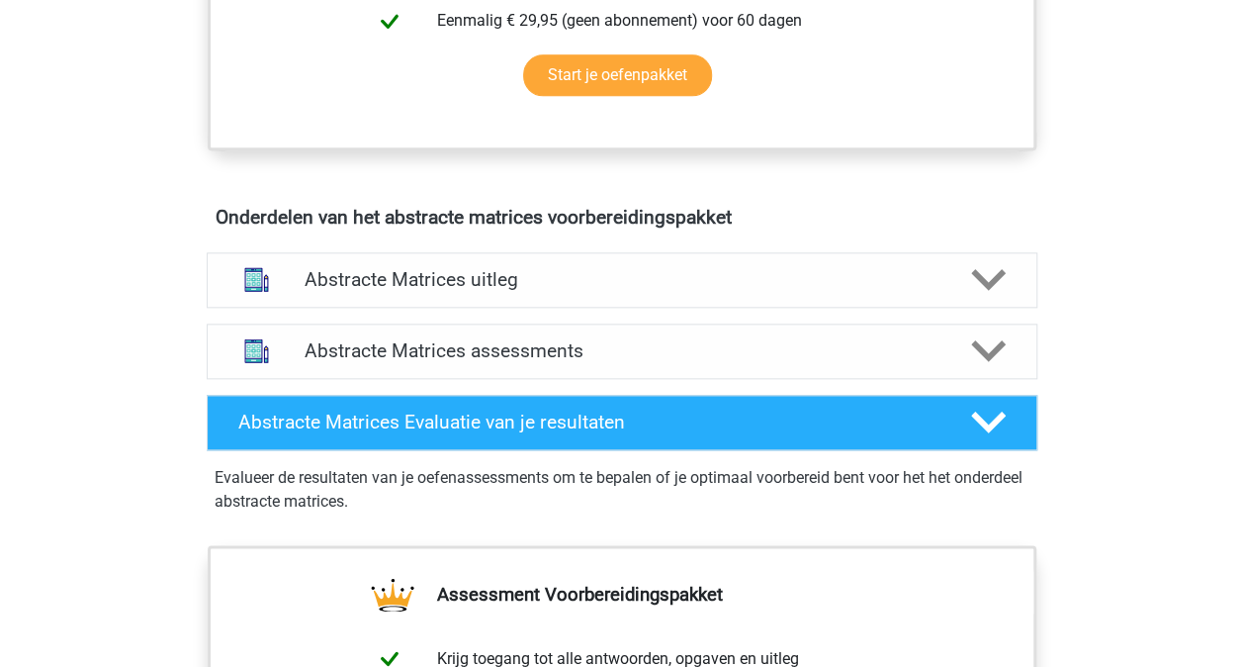
scroll to position [1033, 0]
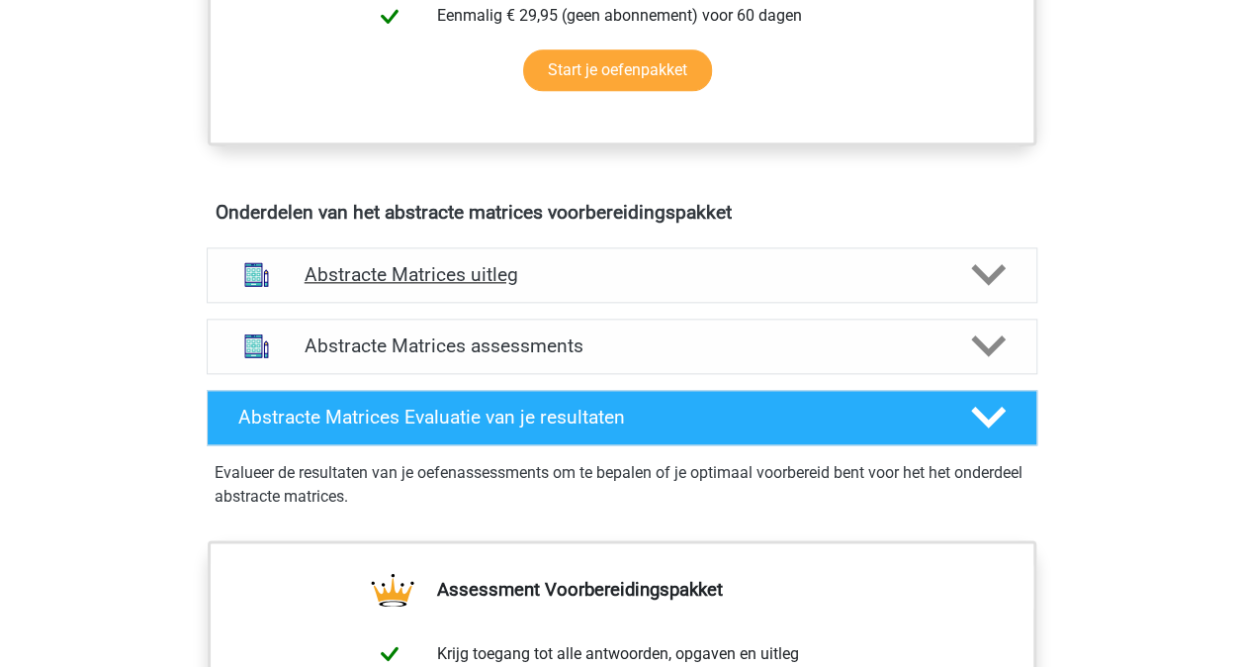
click at [1003, 275] on icon at bounding box center [988, 274] width 35 height 35
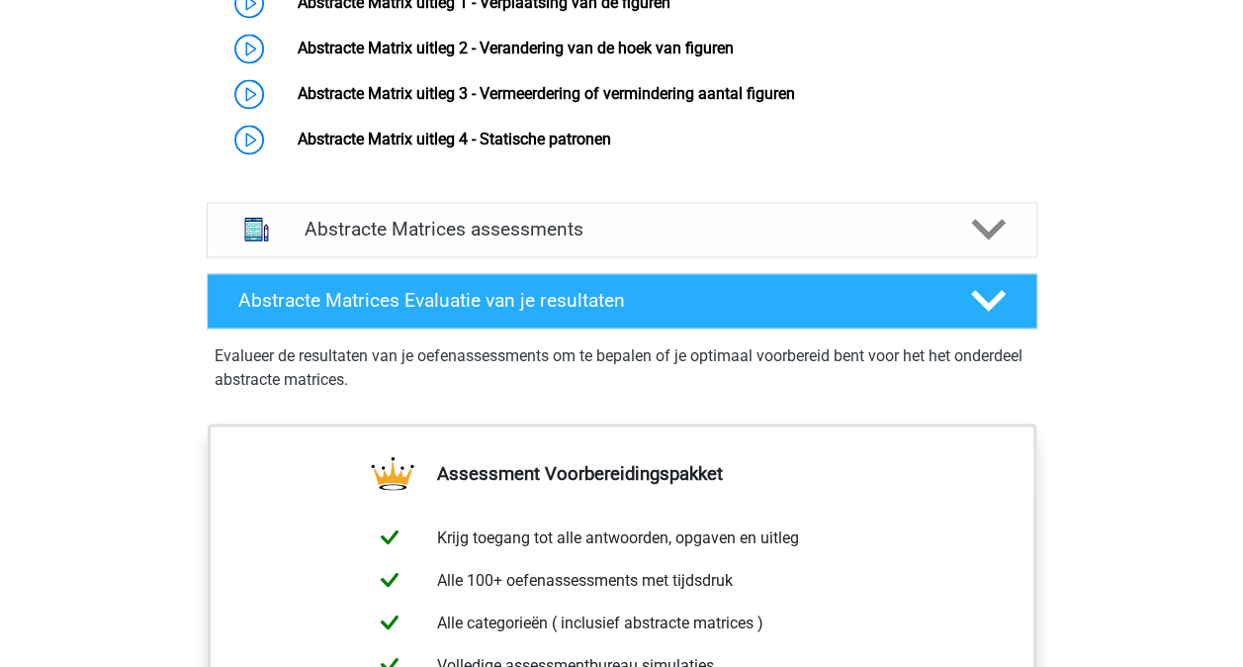
scroll to position [1455, 0]
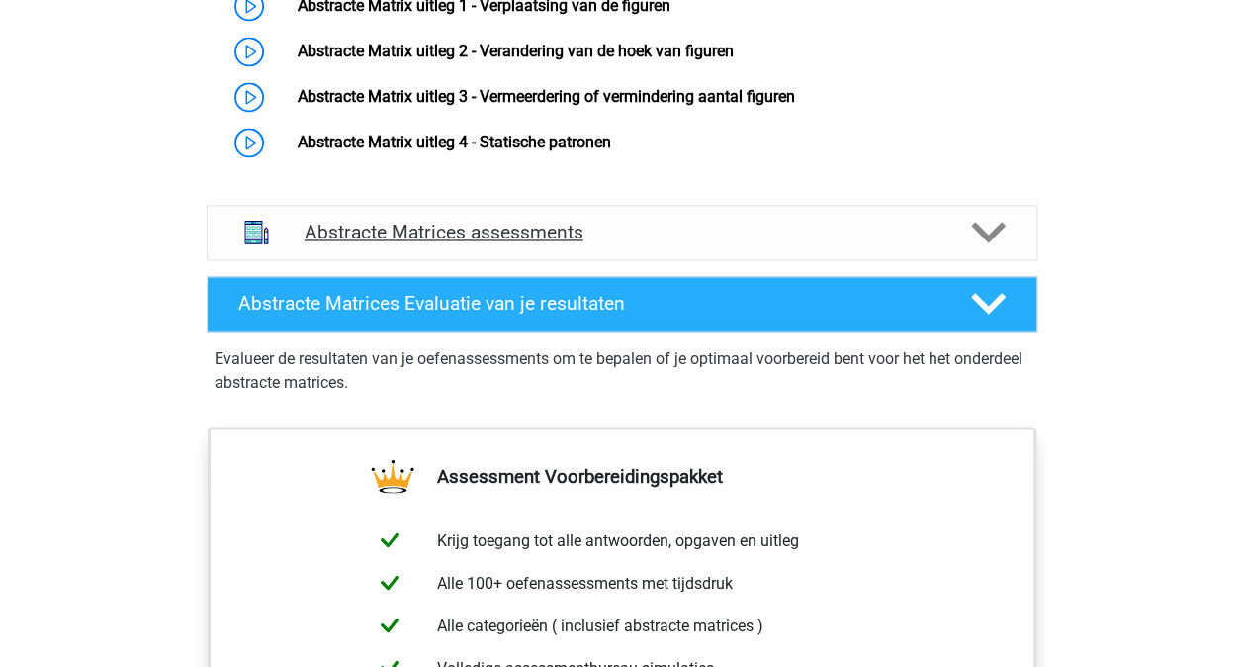
click at [995, 241] on icon at bounding box center [988, 232] width 35 height 35
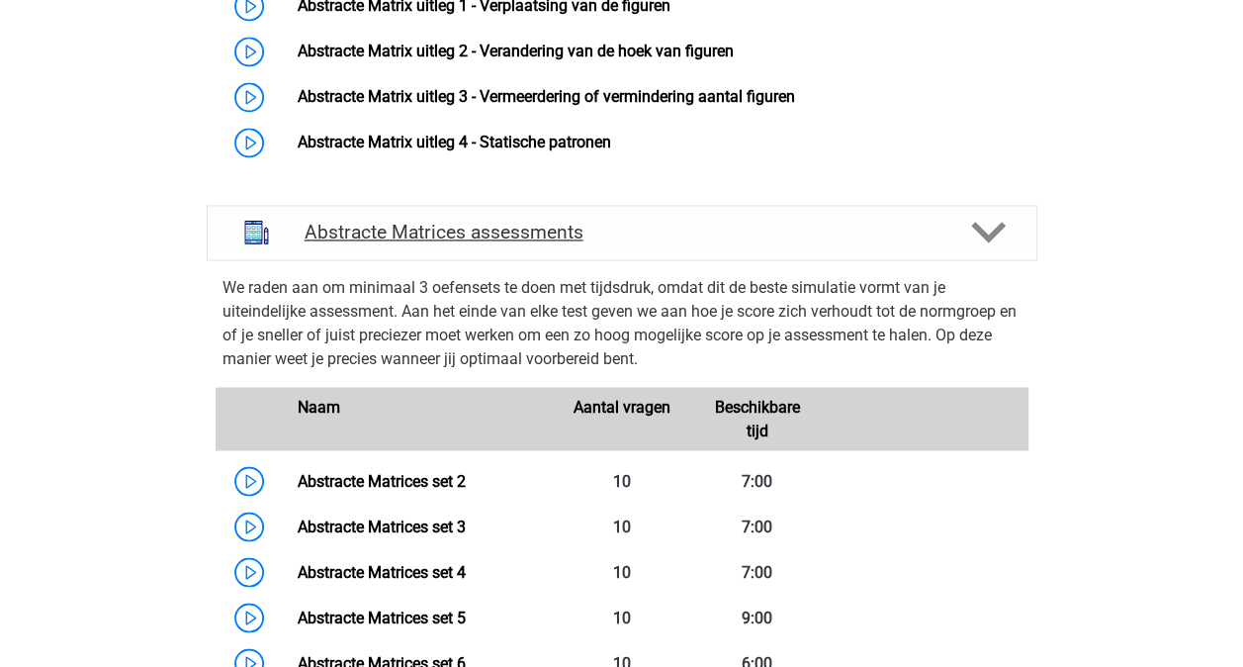
click at [995, 241] on icon at bounding box center [988, 232] width 35 height 35
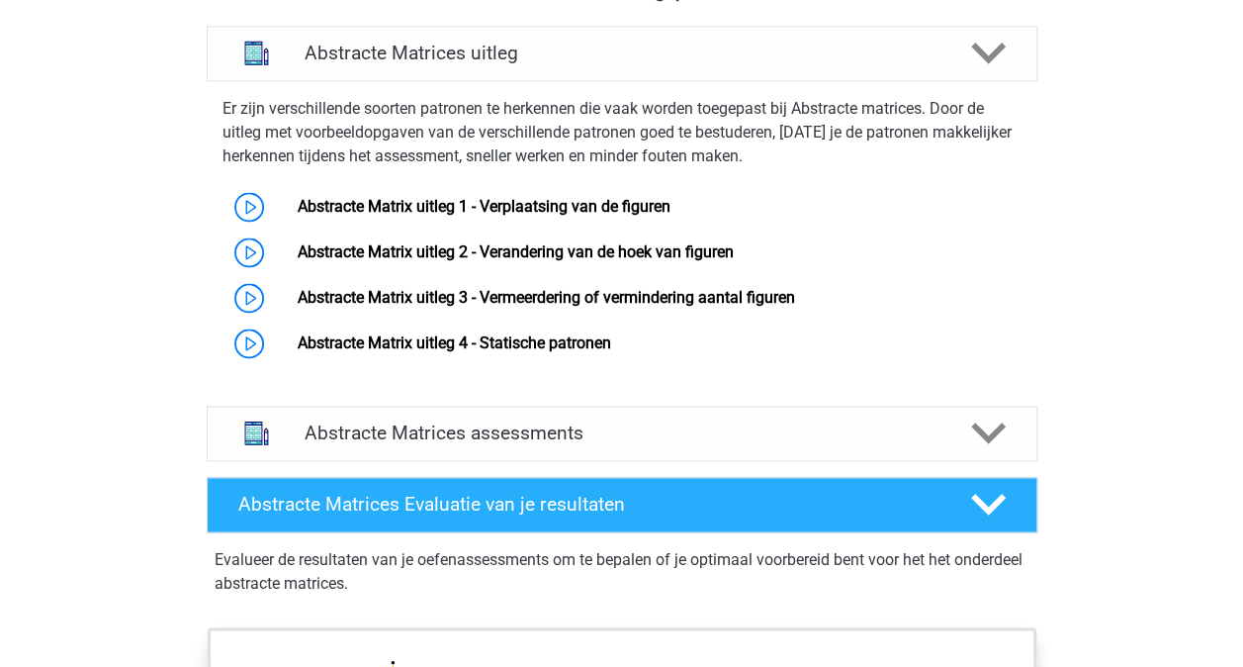
scroll to position [1236, 0]
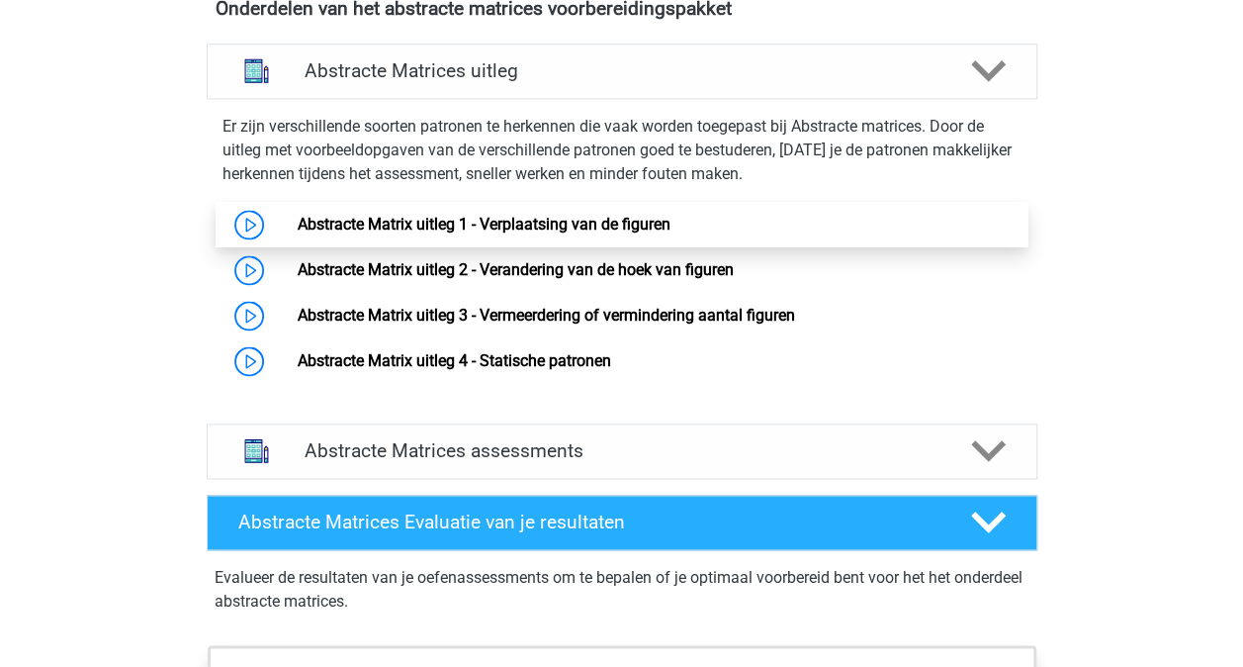
click at [298, 230] on link "Abstracte Matrix uitleg 1 - Verplaatsing van de figuren" at bounding box center [484, 224] width 373 height 19
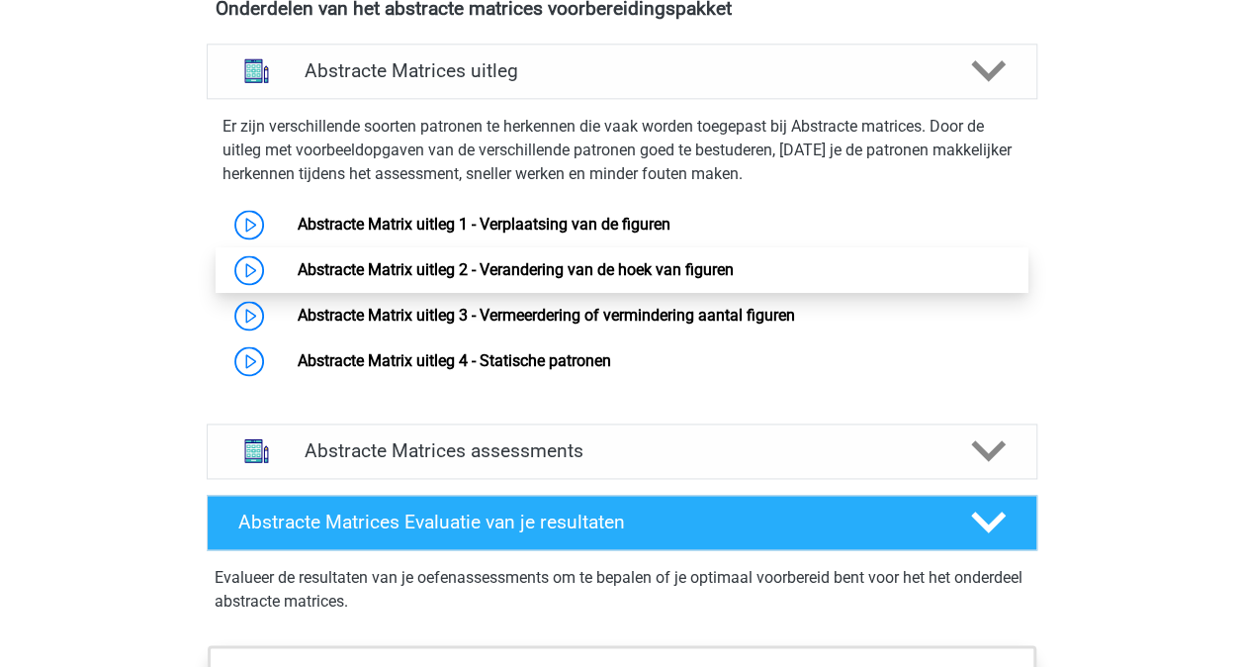
click at [298, 271] on link "Abstracte Matrix uitleg 2 - Verandering van de hoek van figuren" at bounding box center [516, 269] width 436 height 19
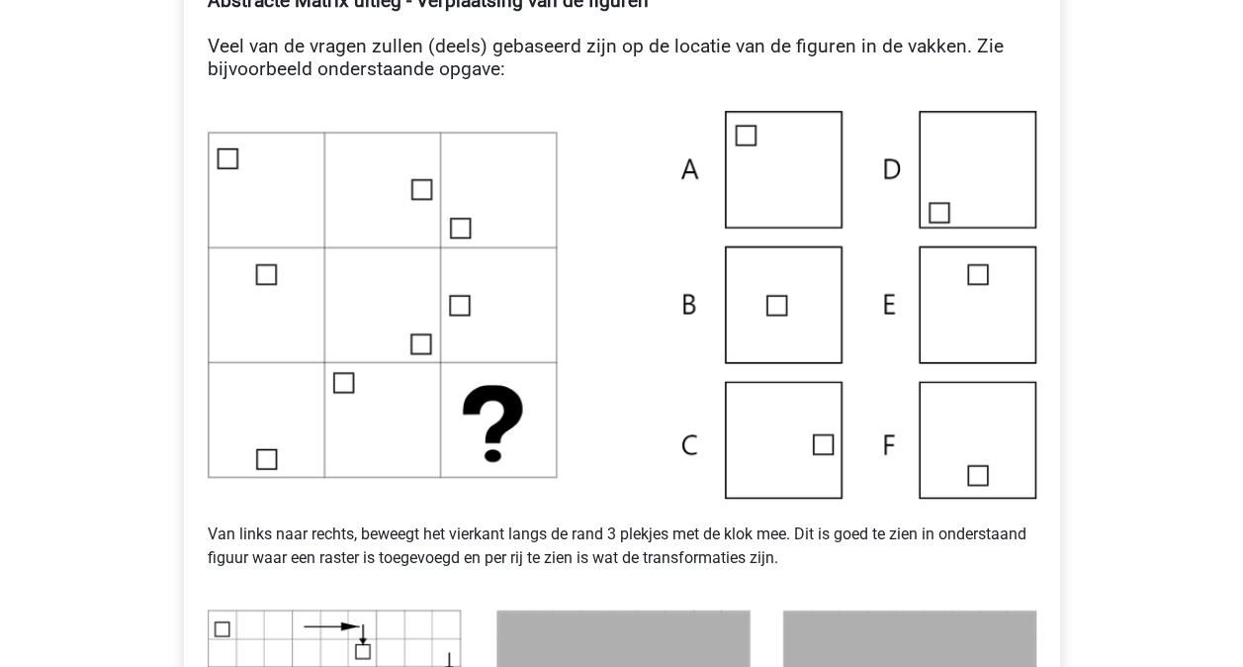
scroll to position [429, 0]
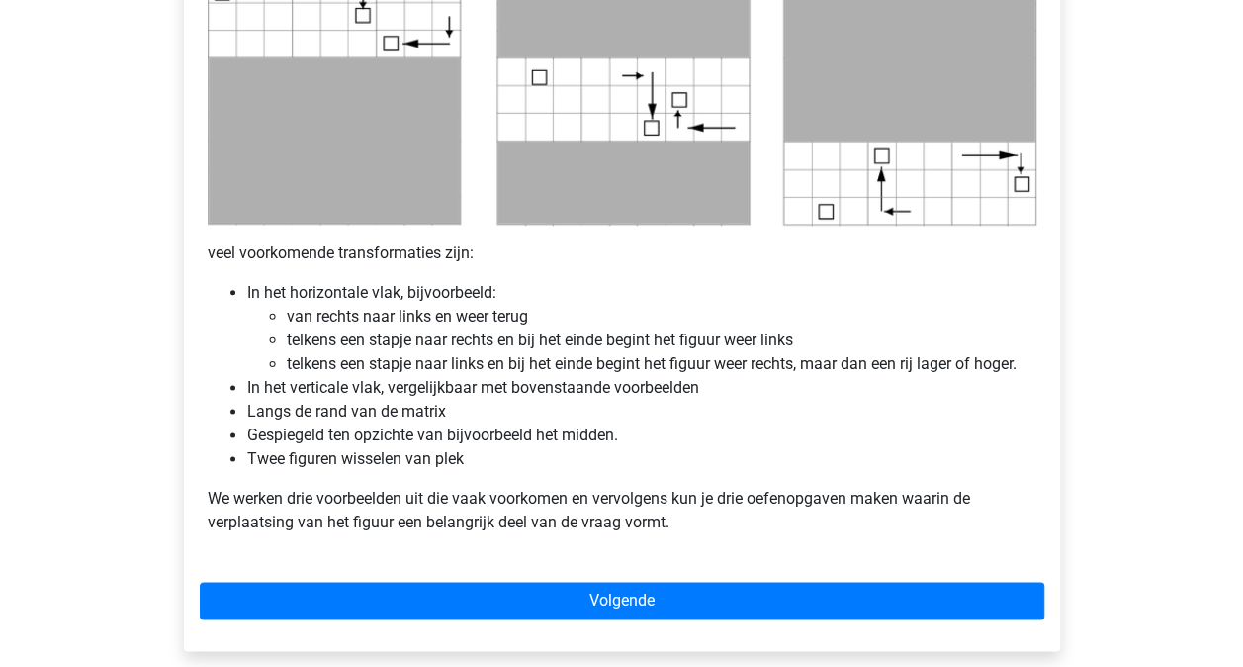
scroll to position [1050, 0]
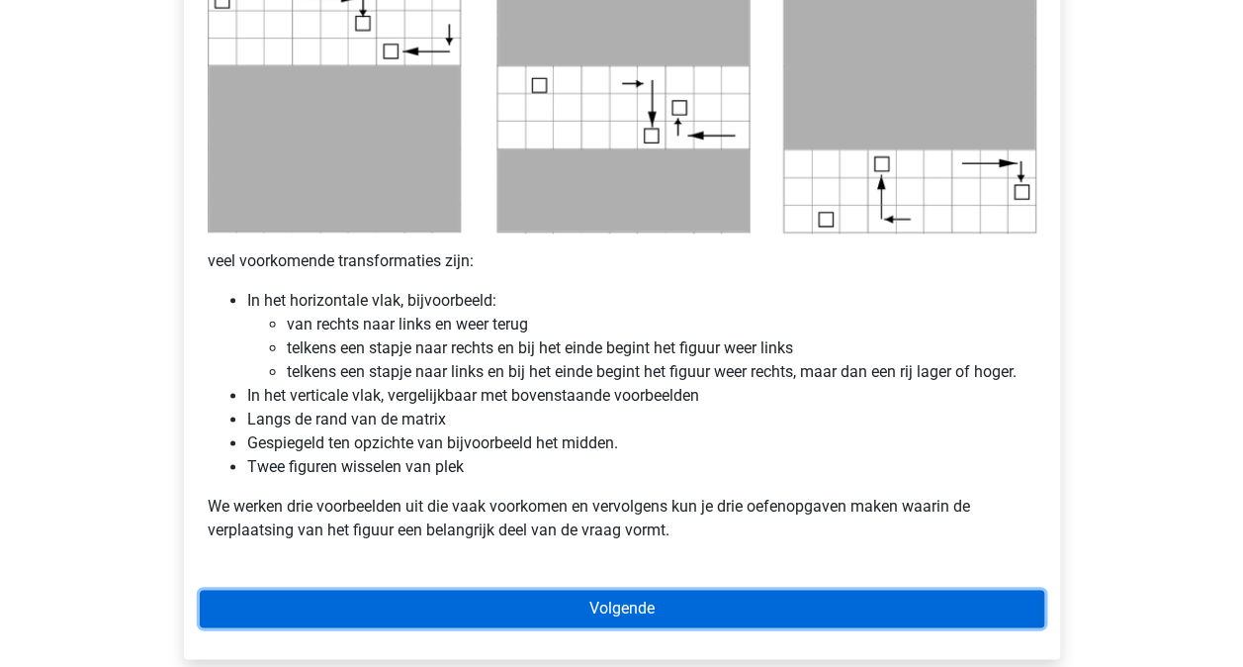
click at [942, 612] on link "Volgende" at bounding box center [622, 608] width 845 height 38
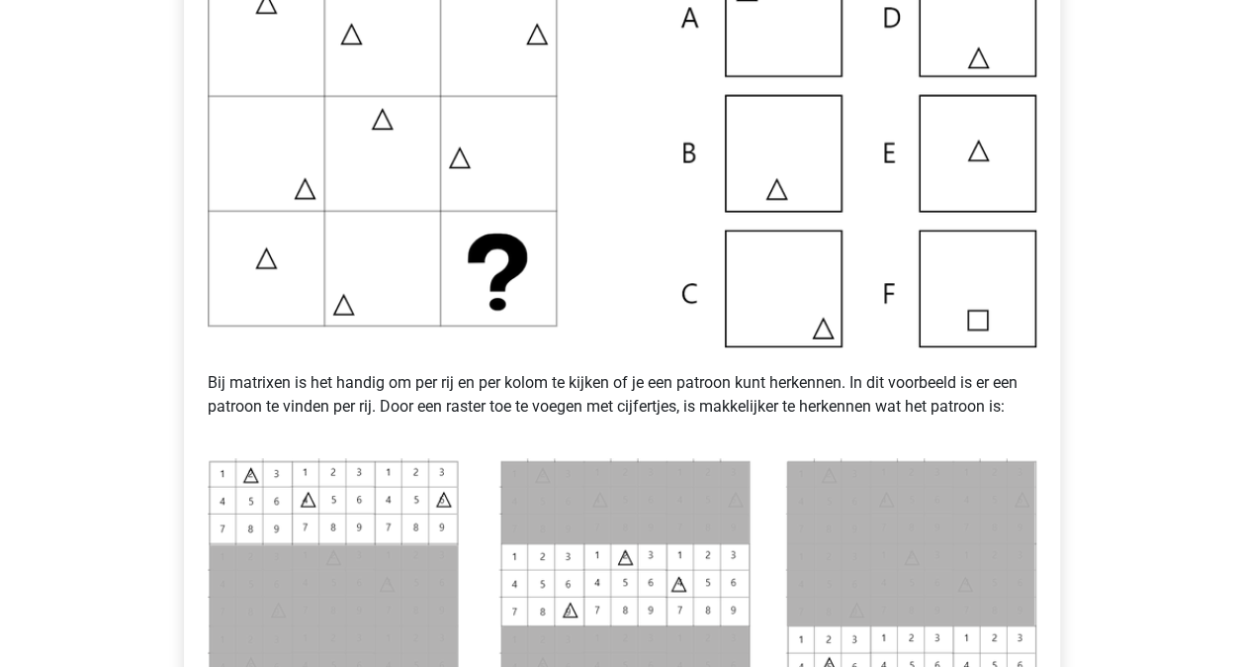
scroll to position [536, 0]
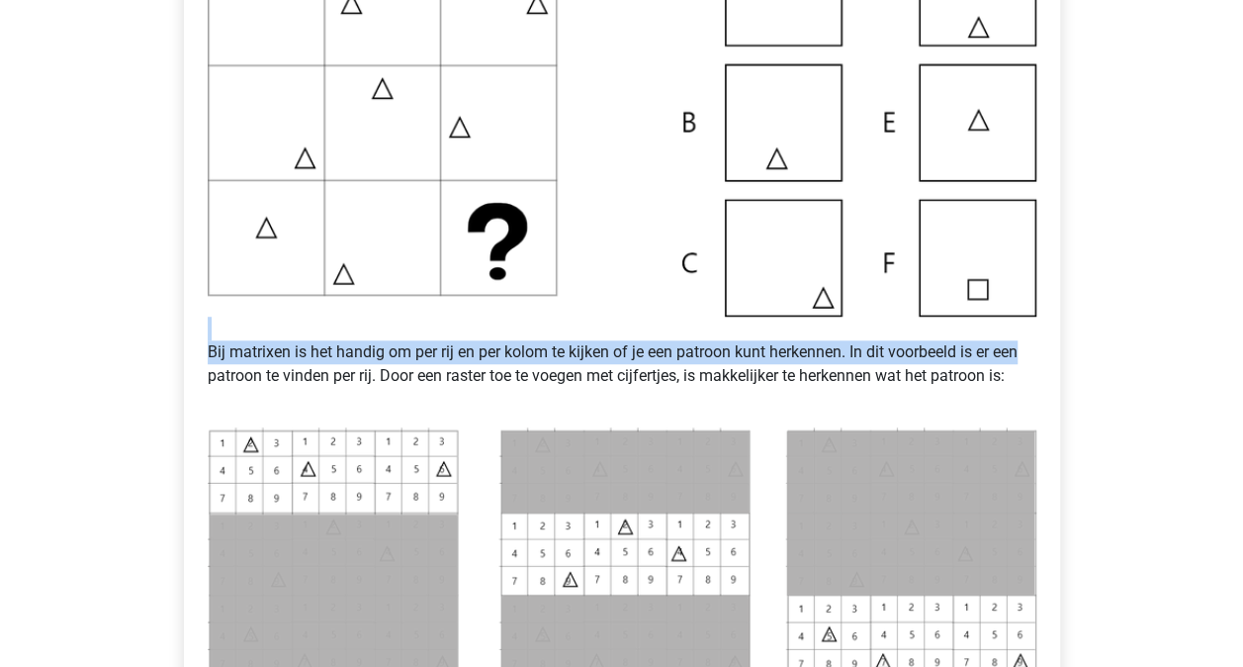
drag, startPoint x: 1236, startPoint y: 361, endPoint x: 1250, endPoint y: 332, distance: 31.9
click at [1242, 332] on html "Registreer Nederlands English" at bounding box center [621, 443] width 1243 height 1958
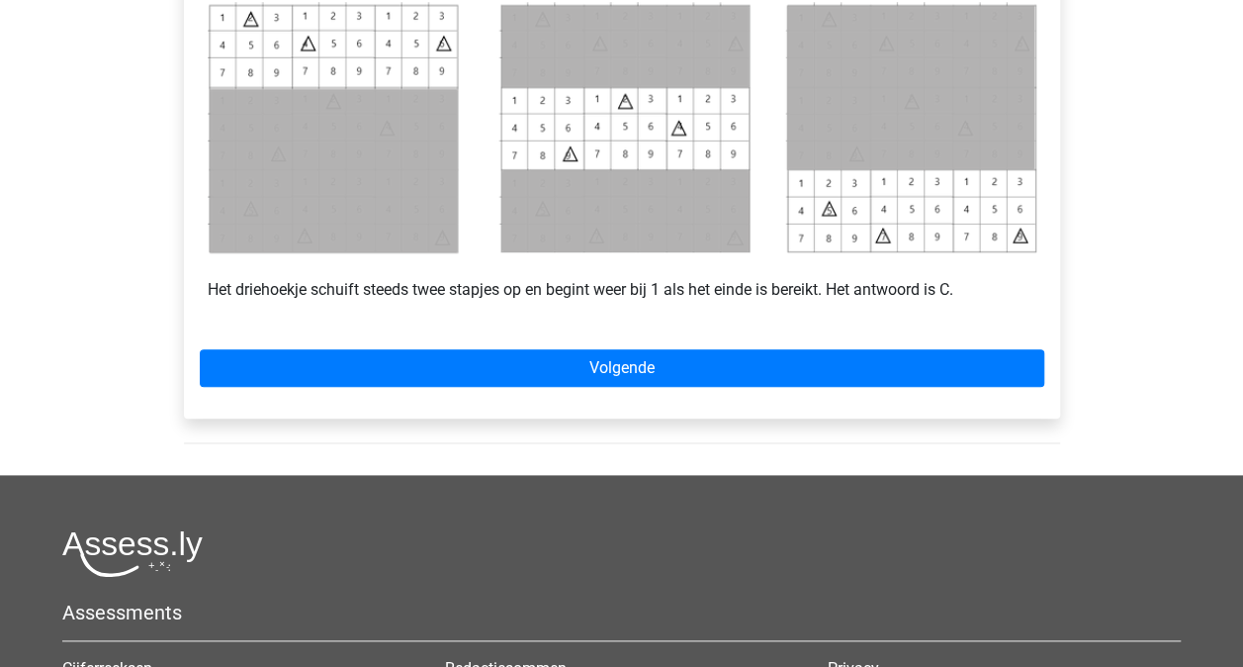
scroll to position [963, 0]
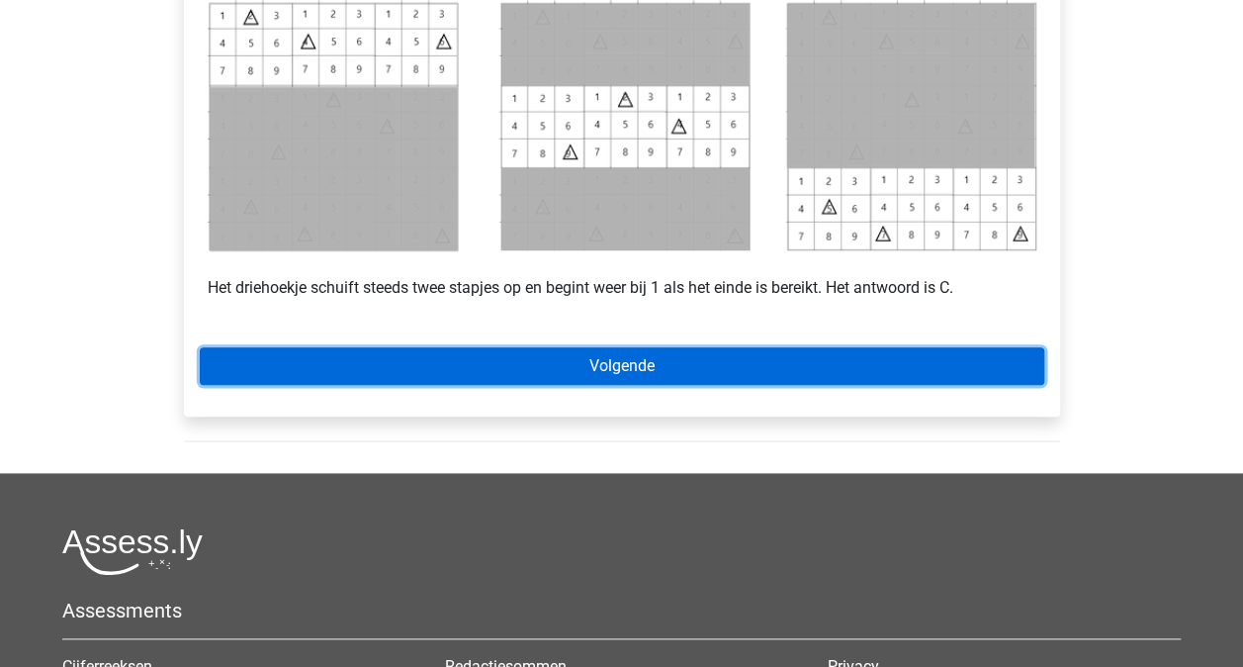
click at [997, 358] on link "Volgende" at bounding box center [622, 366] width 845 height 38
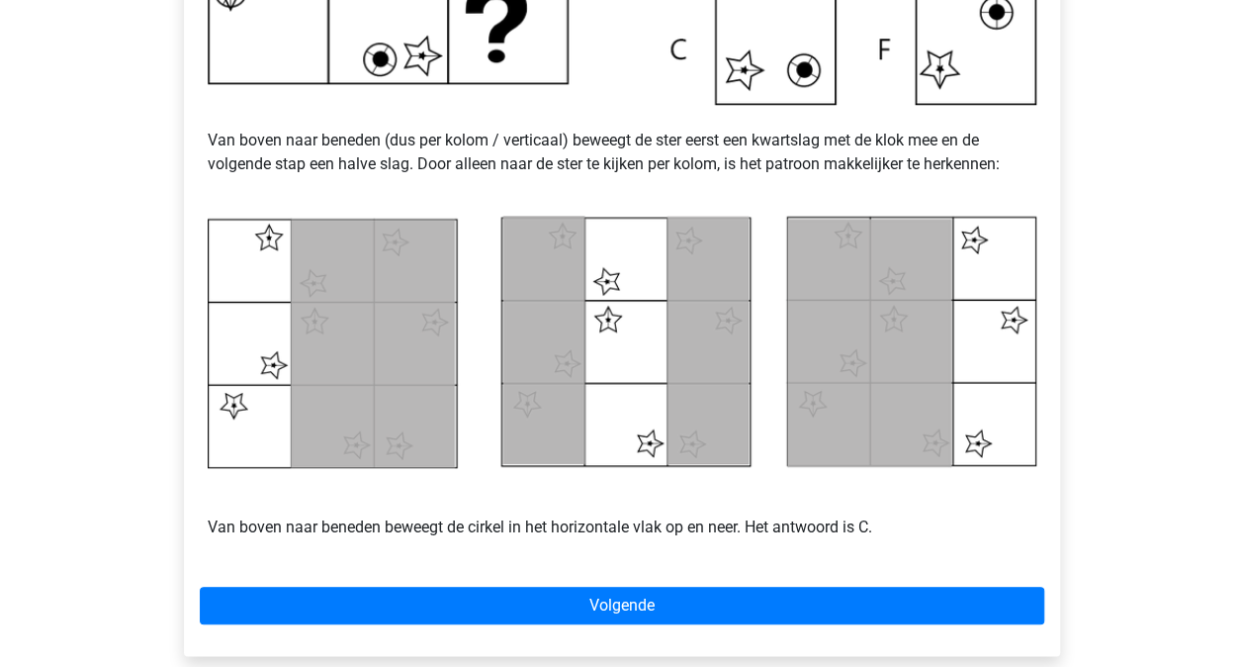
scroll to position [771, 0]
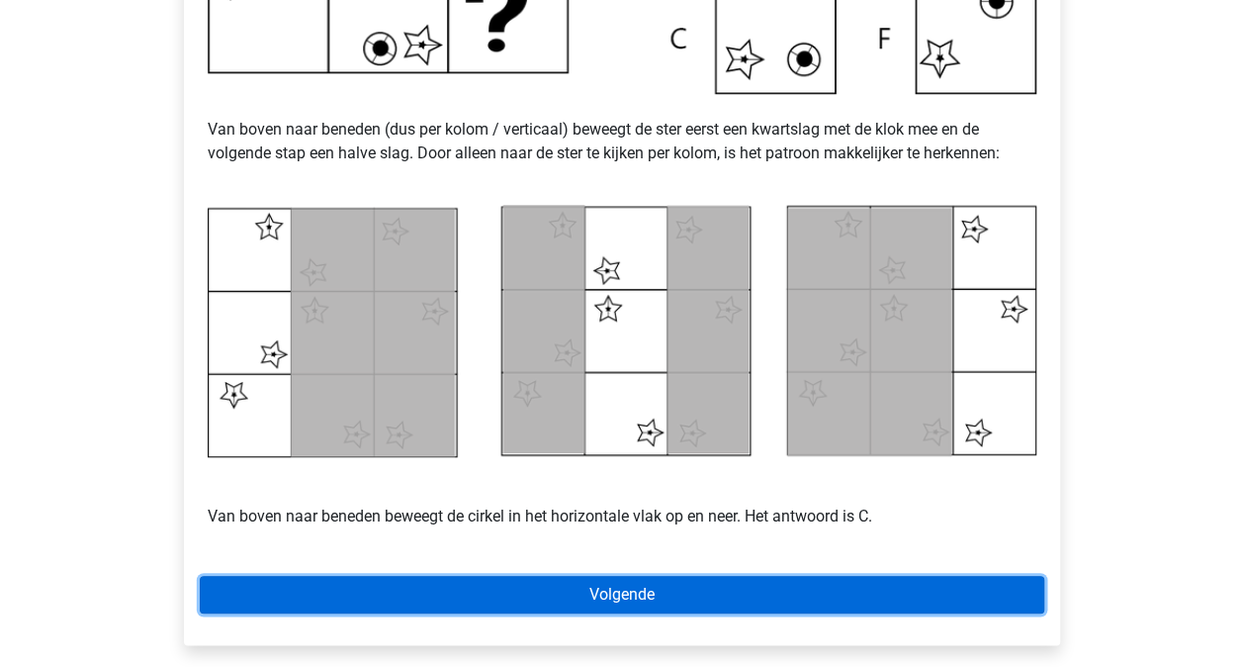
click at [967, 607] on link "Volgende" at bounding box center [622, 595] width 845 height 38
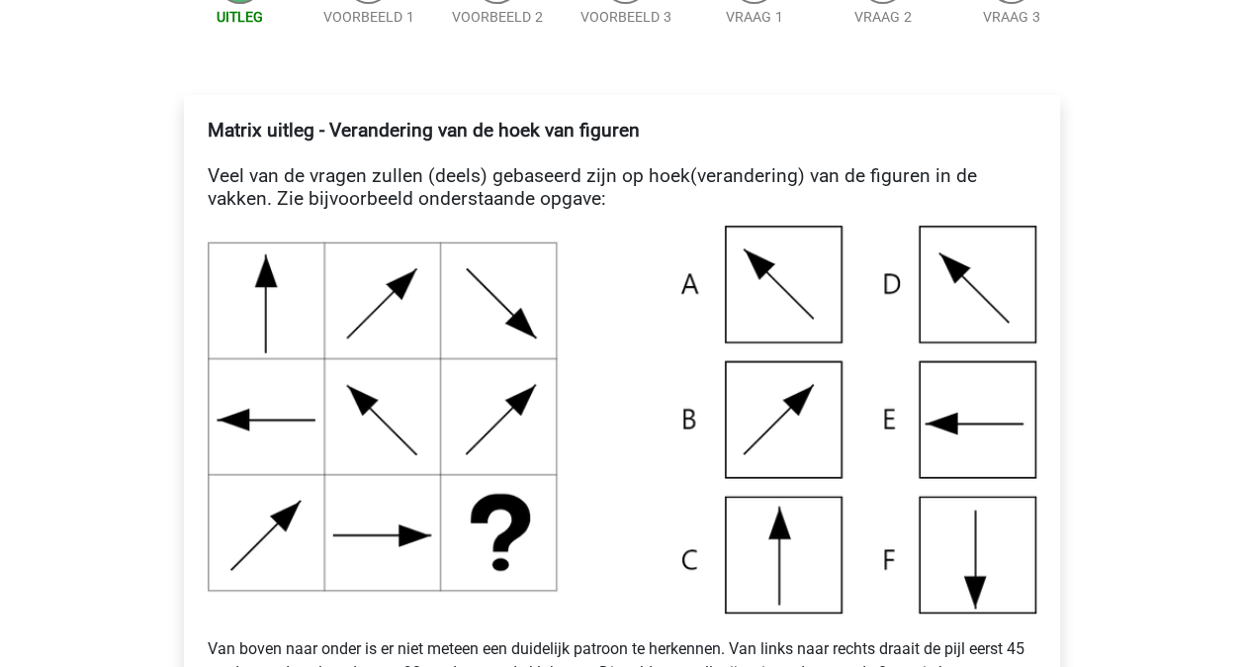
scroll to position [283, 0]
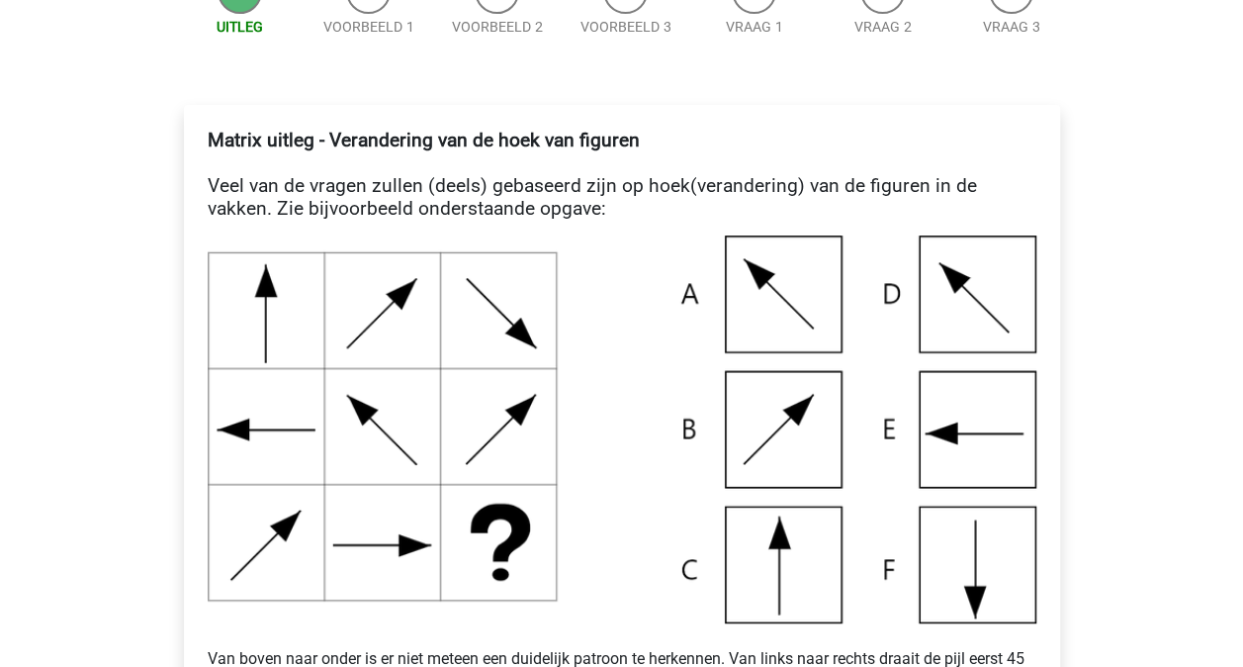
drag, startPoint x: 1242, startPoint y: 235, endPoint x: 1205, endPoint y: 229, distance: 38.1
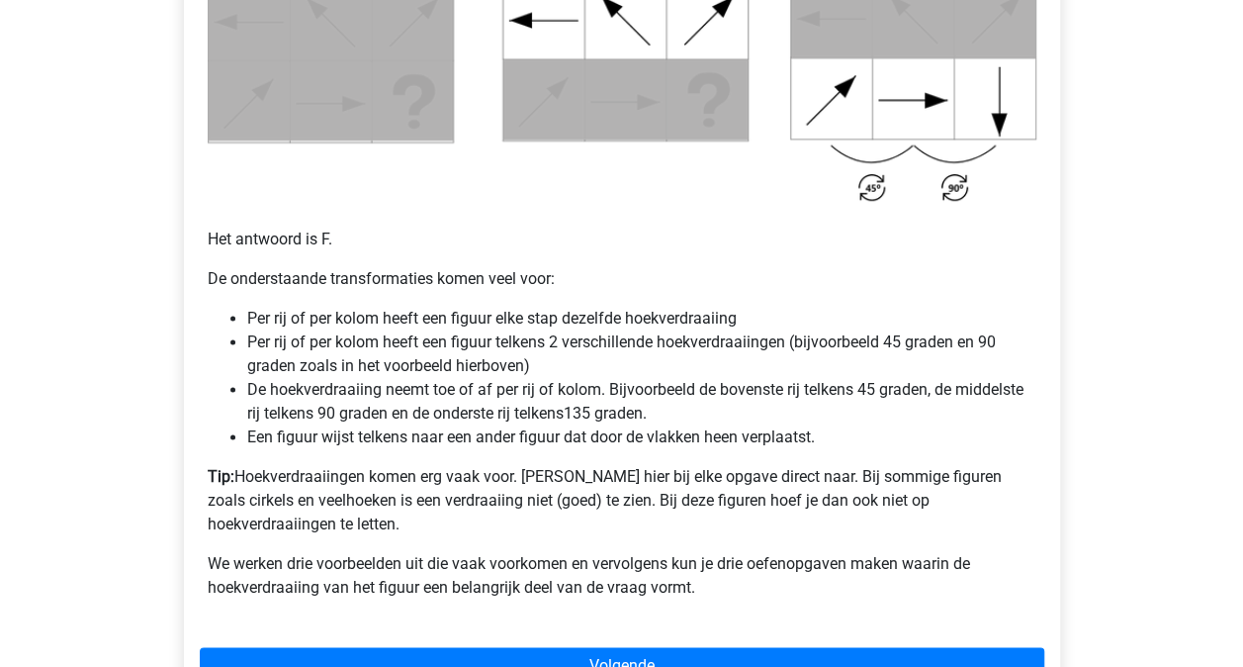
scroll to position [1177, 0]
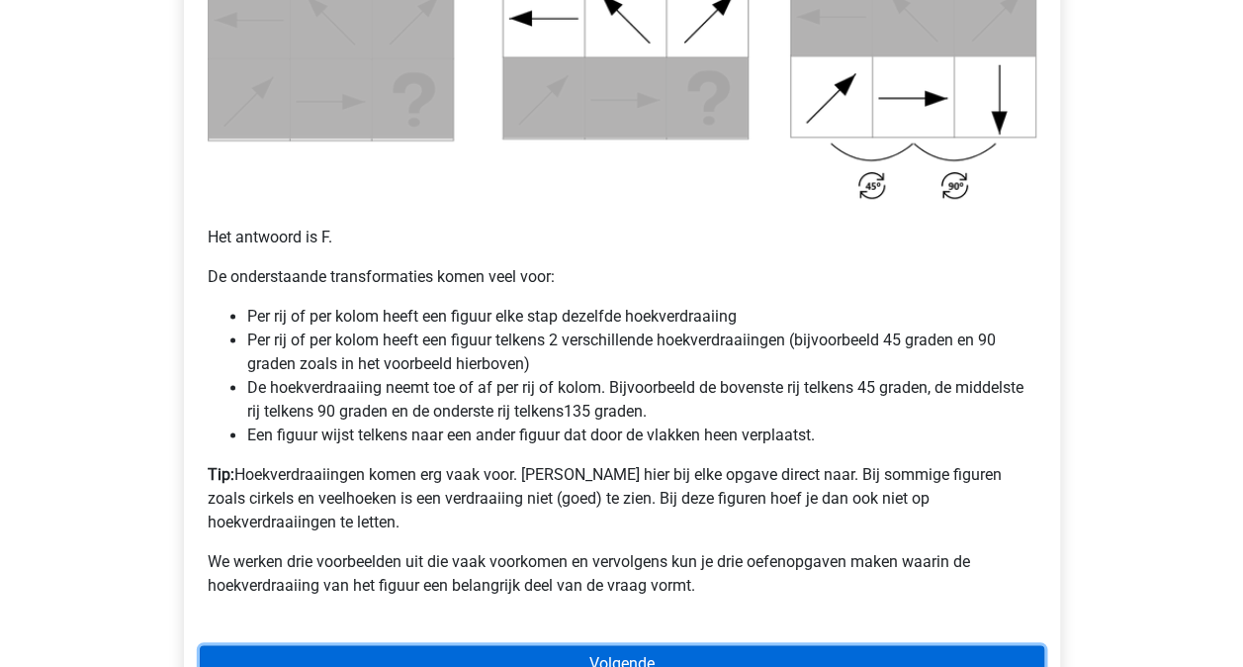
click at [696, 645] on link "Volgende" at bounding box center [622, 664] width 845 height 38
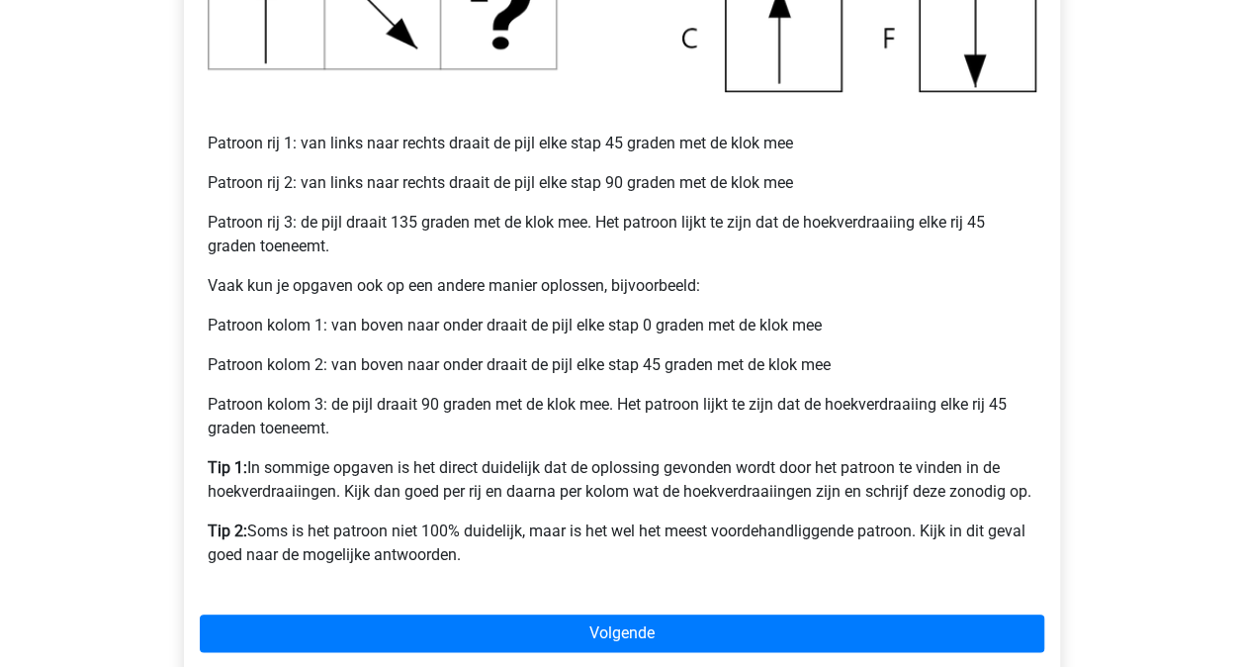
scroll to position [785, 0]
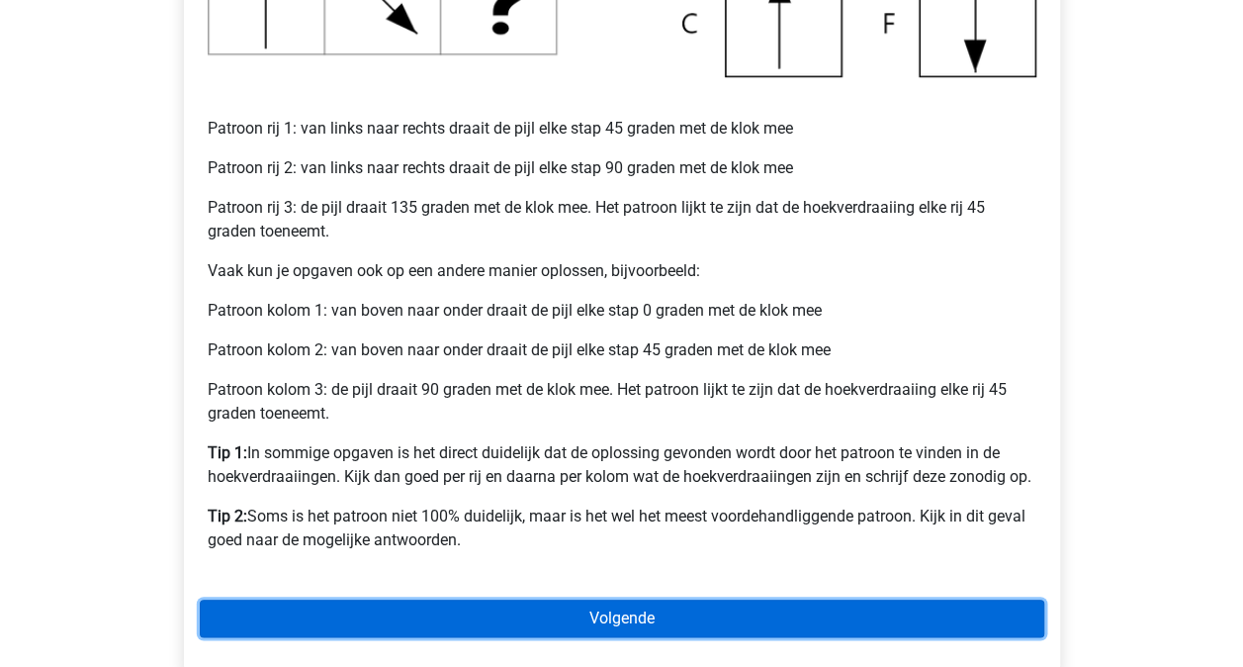
click at [912, 615] on link "Volgende" at bounding box center [622, 618] width 845 height 38
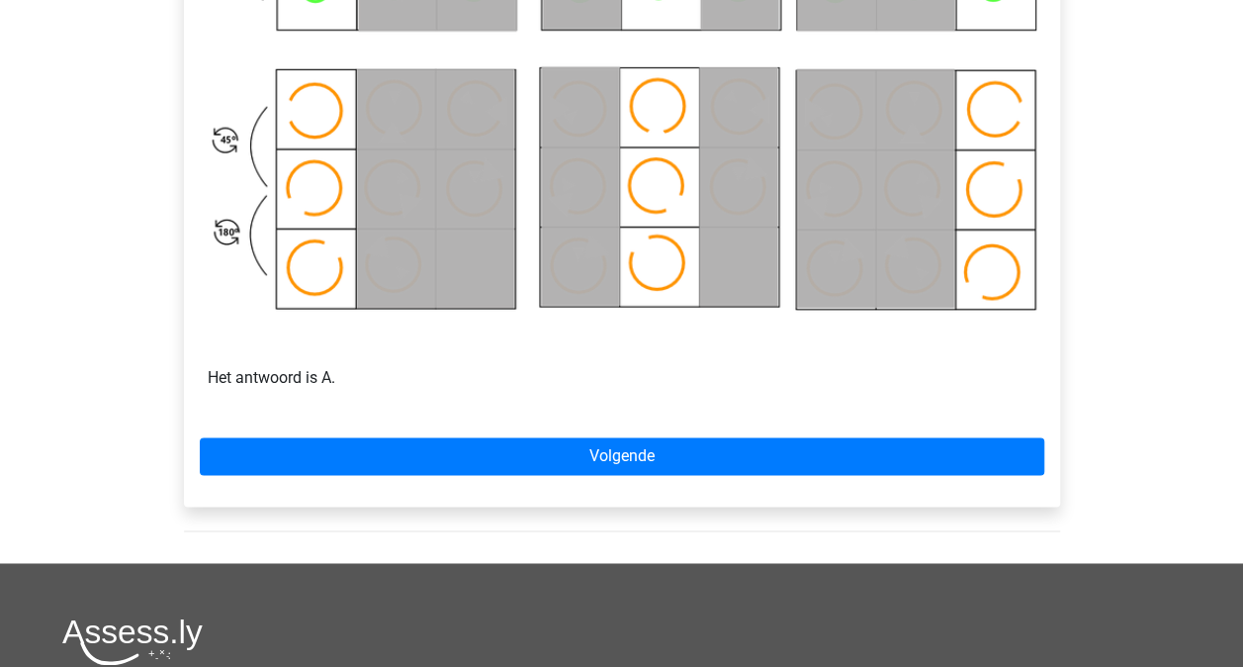
scroll to position [1224, 0]
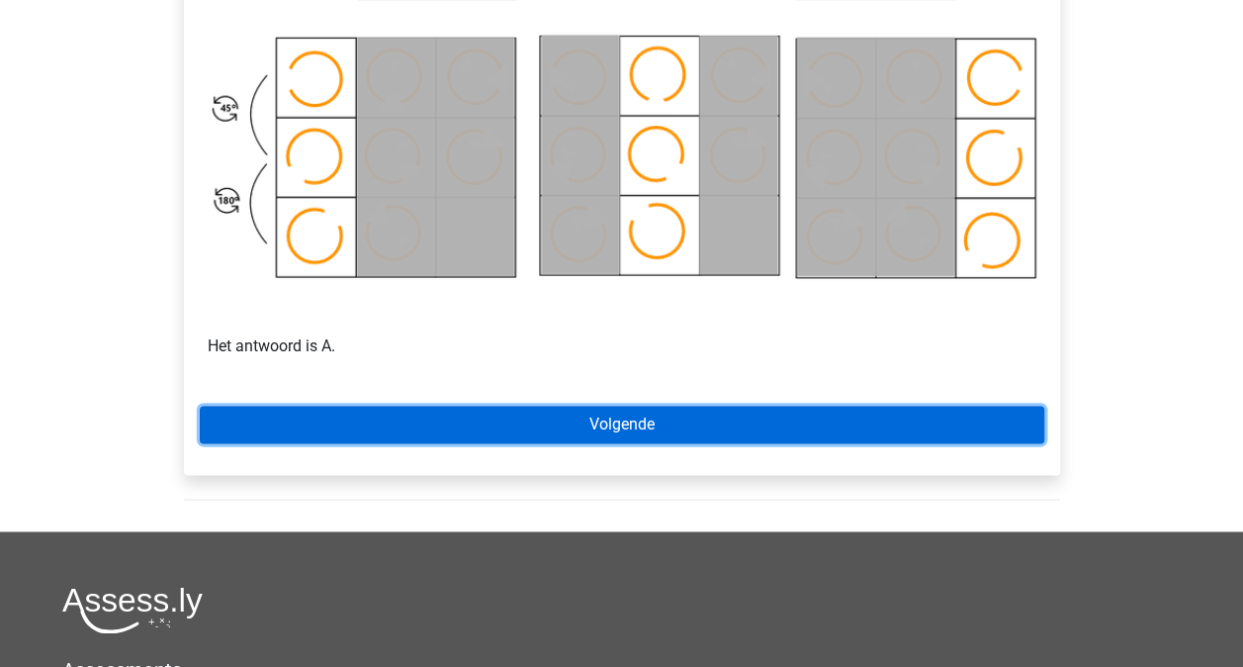
click at [991, 435] on link "Volgende" at bounding box center [622, 425] width 845 height 38
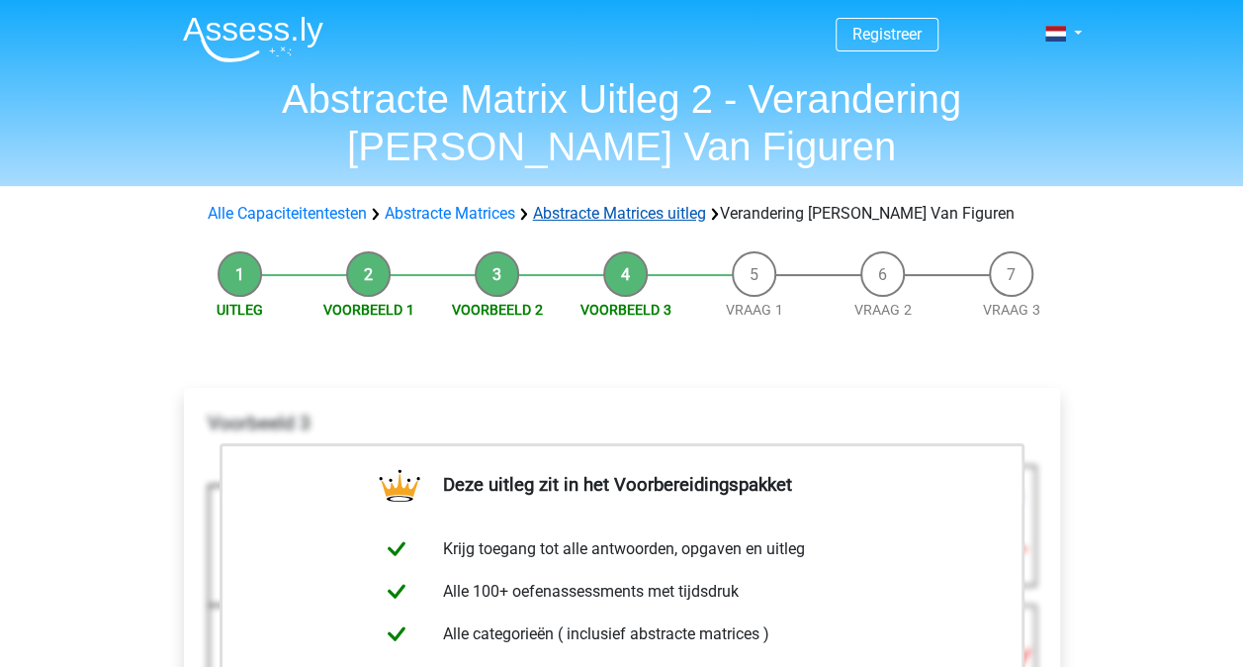
click at [622, 218] on link "Abstracte Matrices uitleg" at bounding box center [619, 213] width 173 height 19
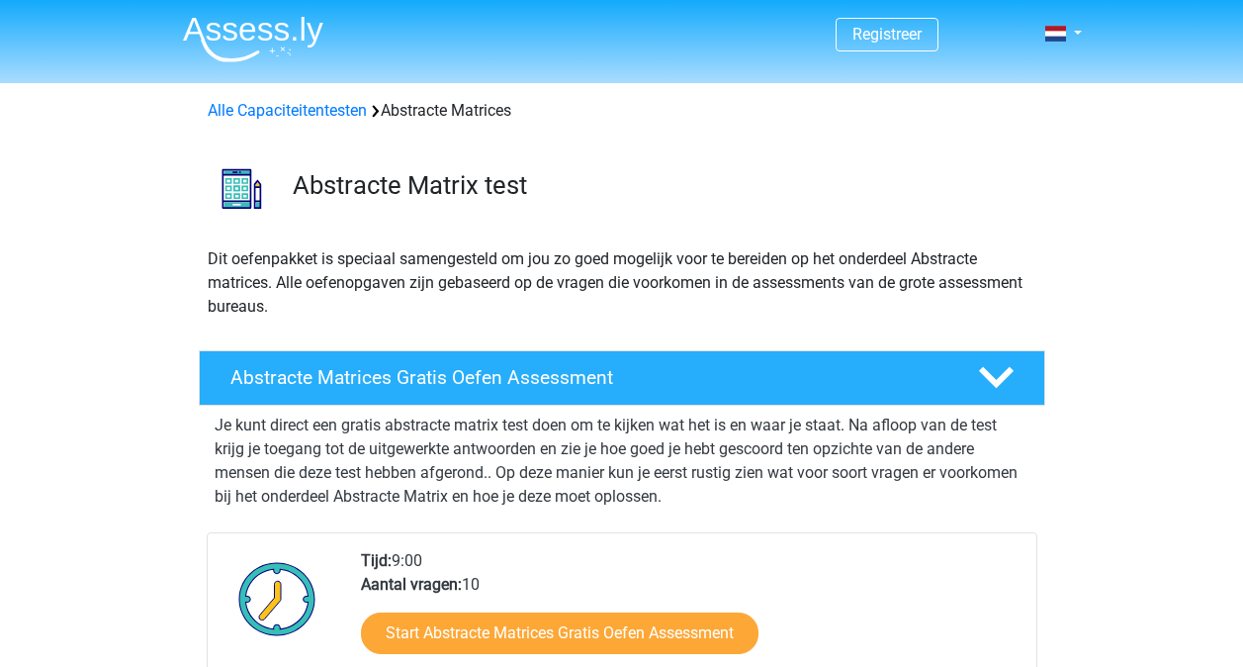
scroll to position [1268, 0]
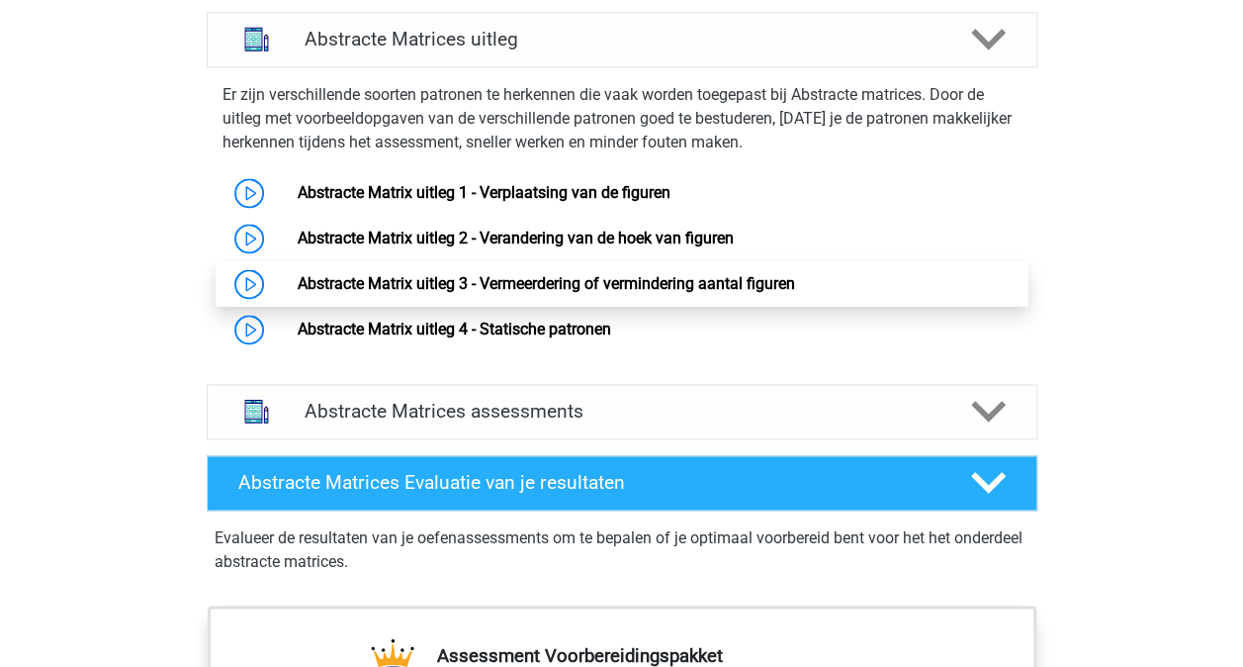
click at [298, 276] on link "Abstracte Matrix uitleg 3 - Vermeerdering of vermindering aantal figuren" at bounding box center [547, 283] width 498 height 19
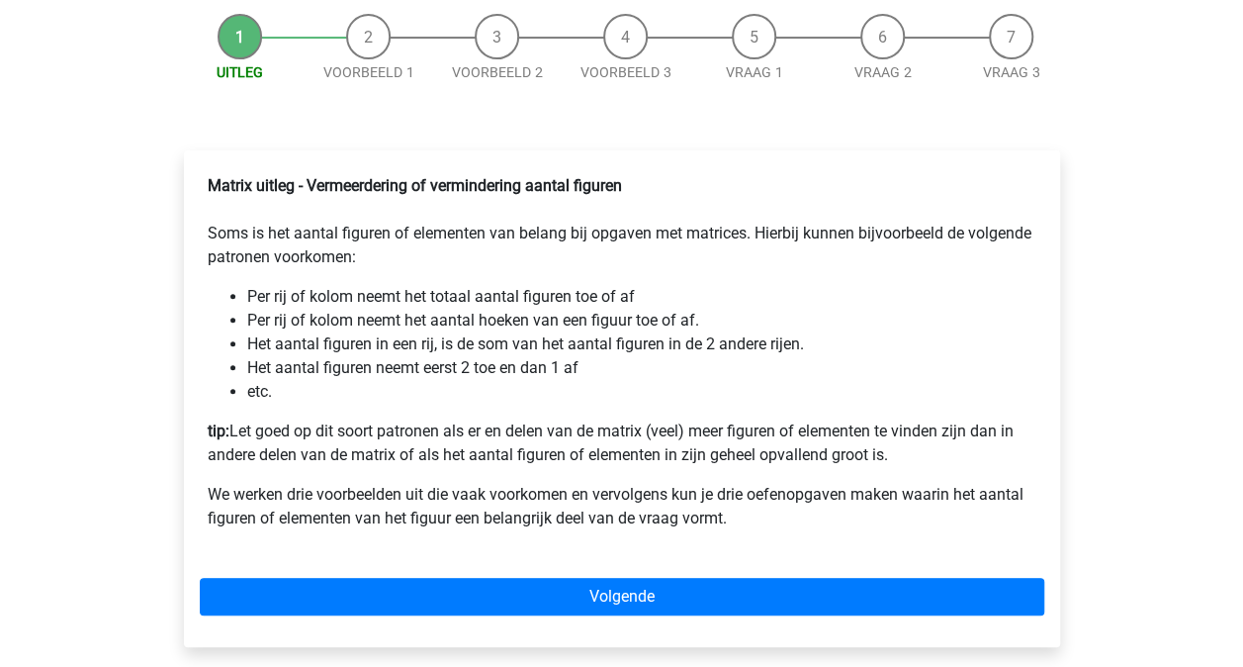
scroll to position [236, 0]
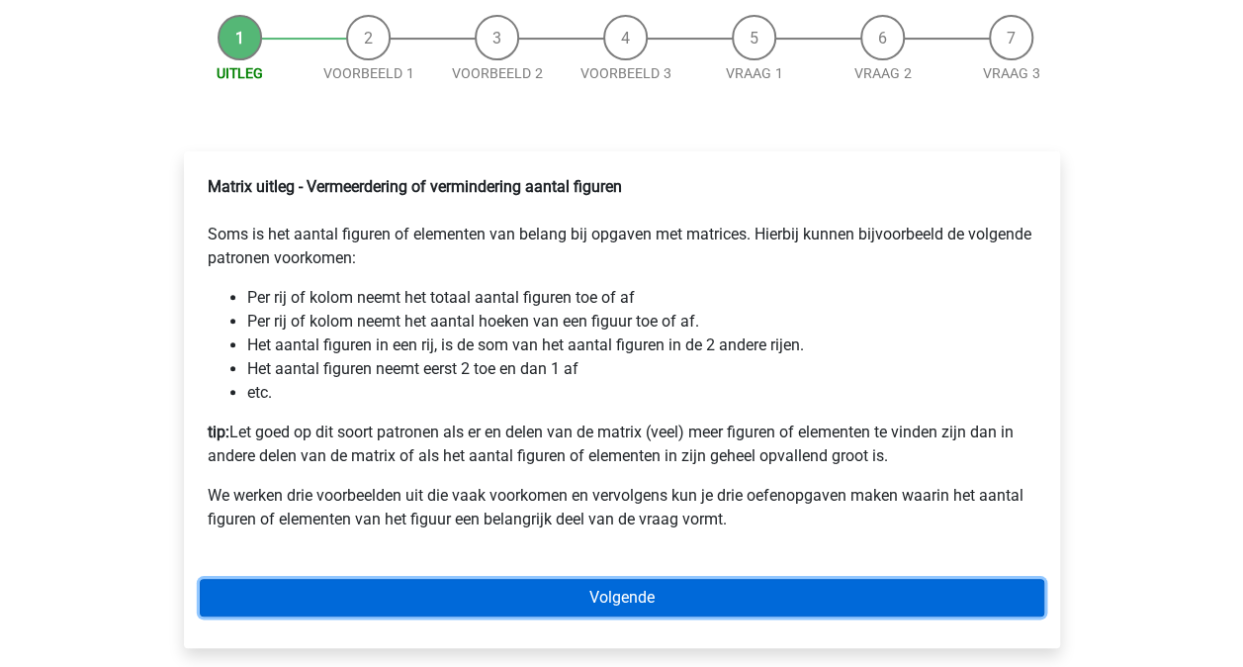
click at [978, 616] on link "Volgende" at bounding box center [622, 598] width 845 height 38
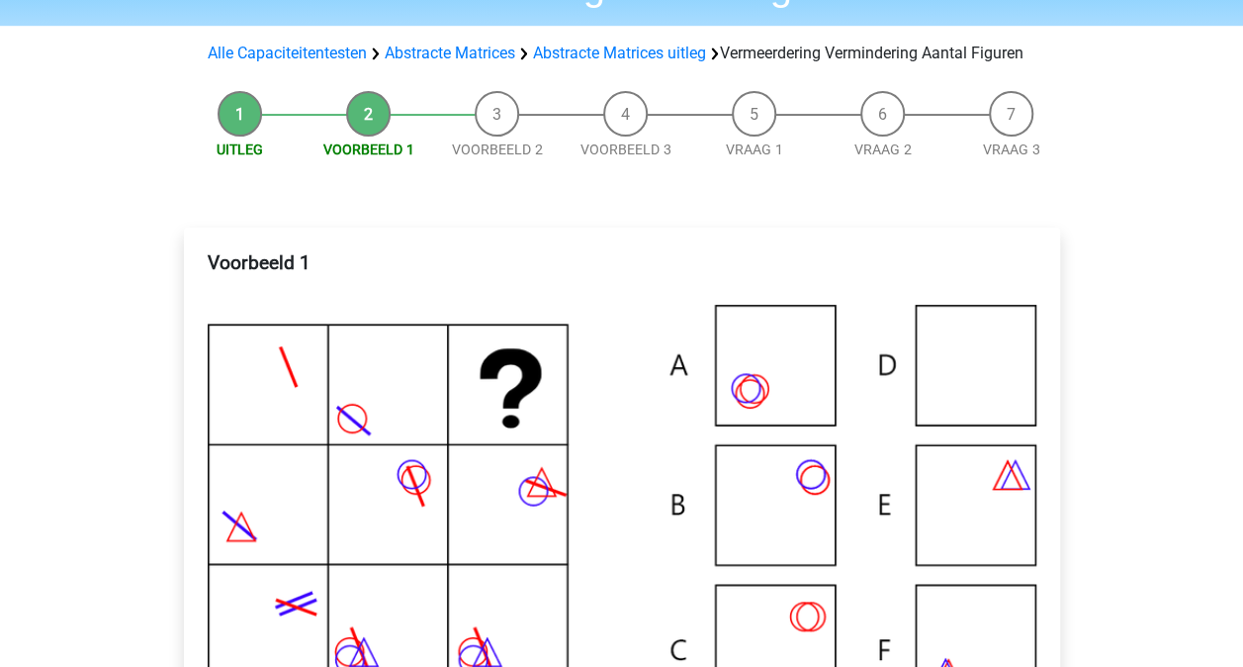
scroll to position [176, 0]
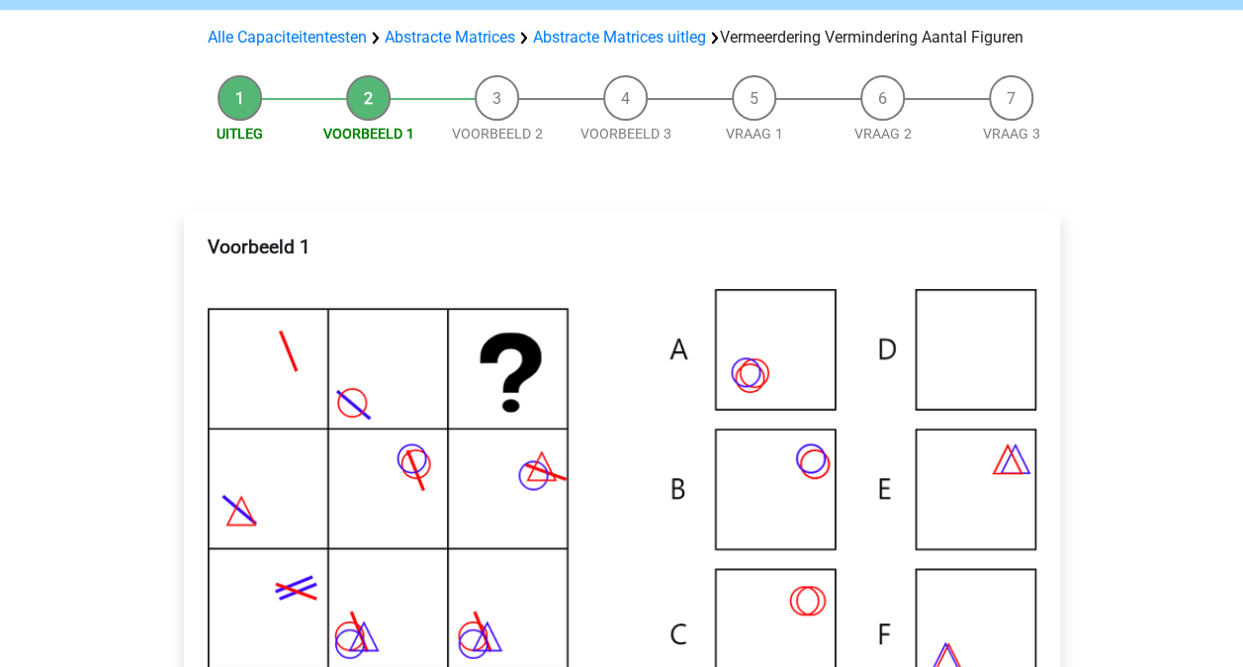
drag, startPoint x: 1239, startPoint y: 203, endPoint x: 1216, endPoint y: 271, distance: 72.3
click at [1216, 271] on div "Registreer Nederlands English" at bounding box center [621, 640] width 1243 height 1632
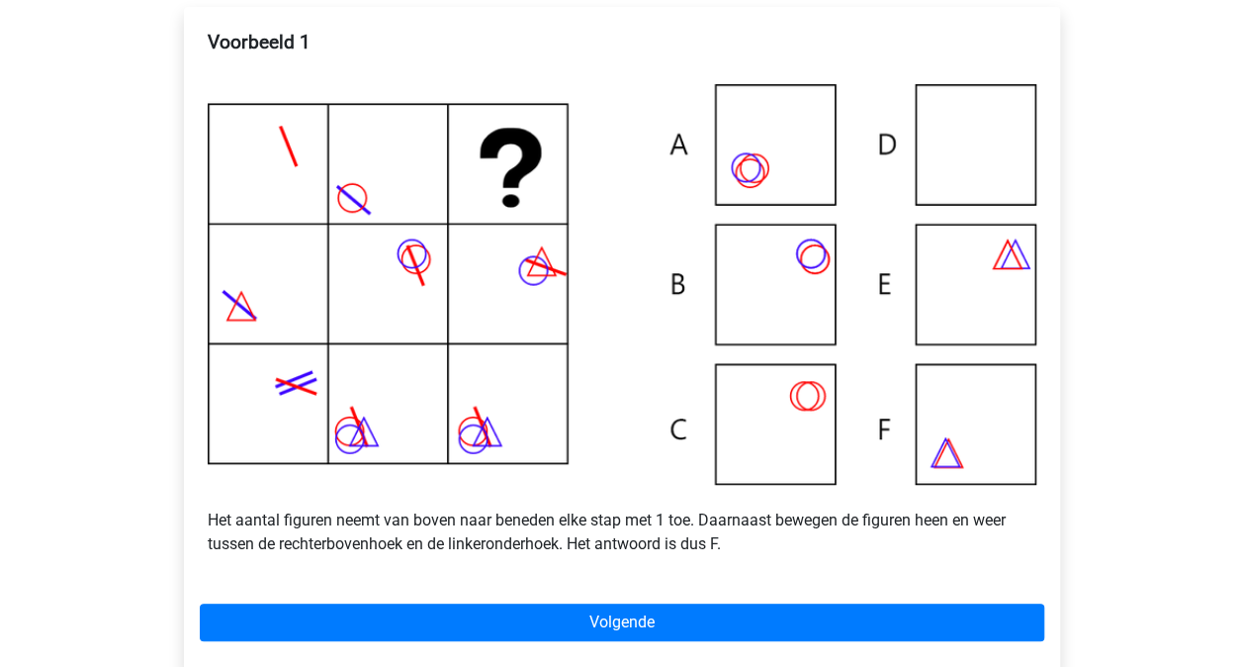
scroll to position [392, 0]
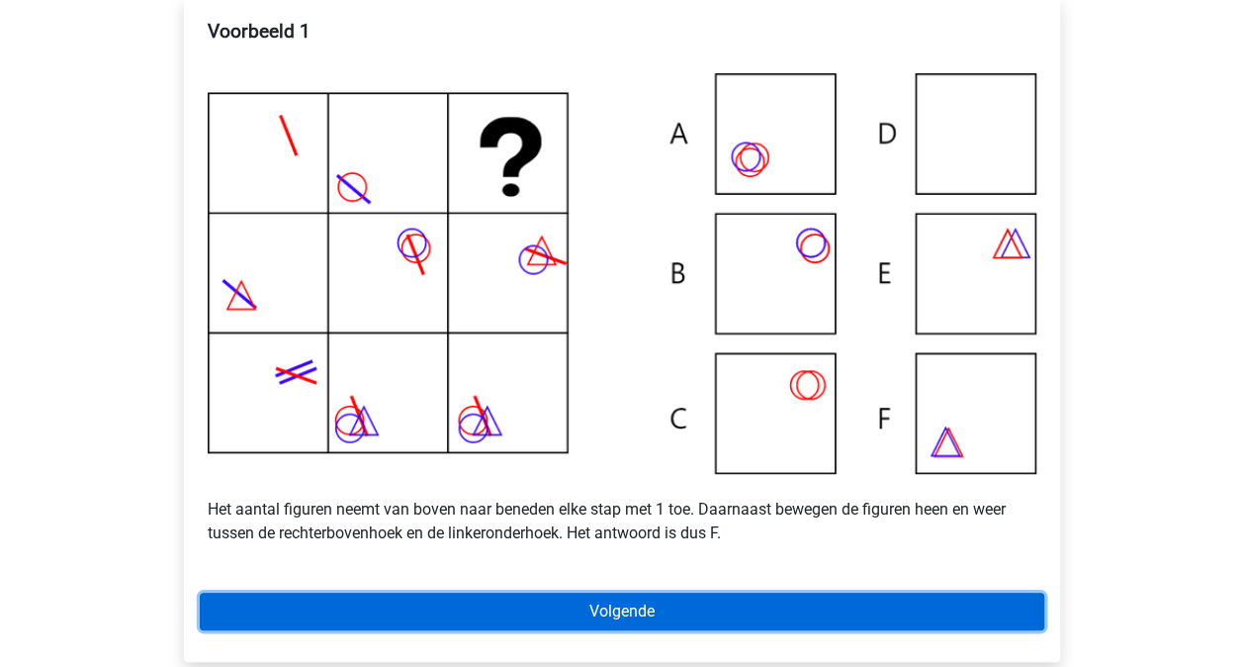
click at [631, 630] on link "Volgende" at bounding box center [622, 611] width 845 height 38
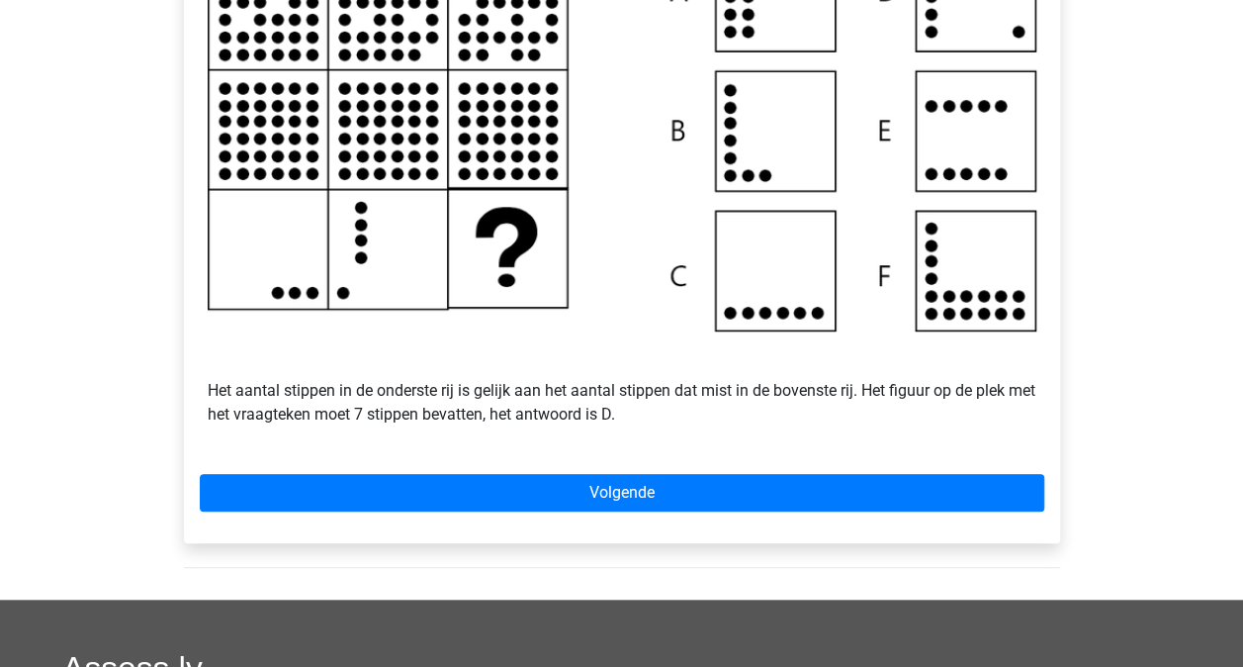
scroll to position [557, 0]
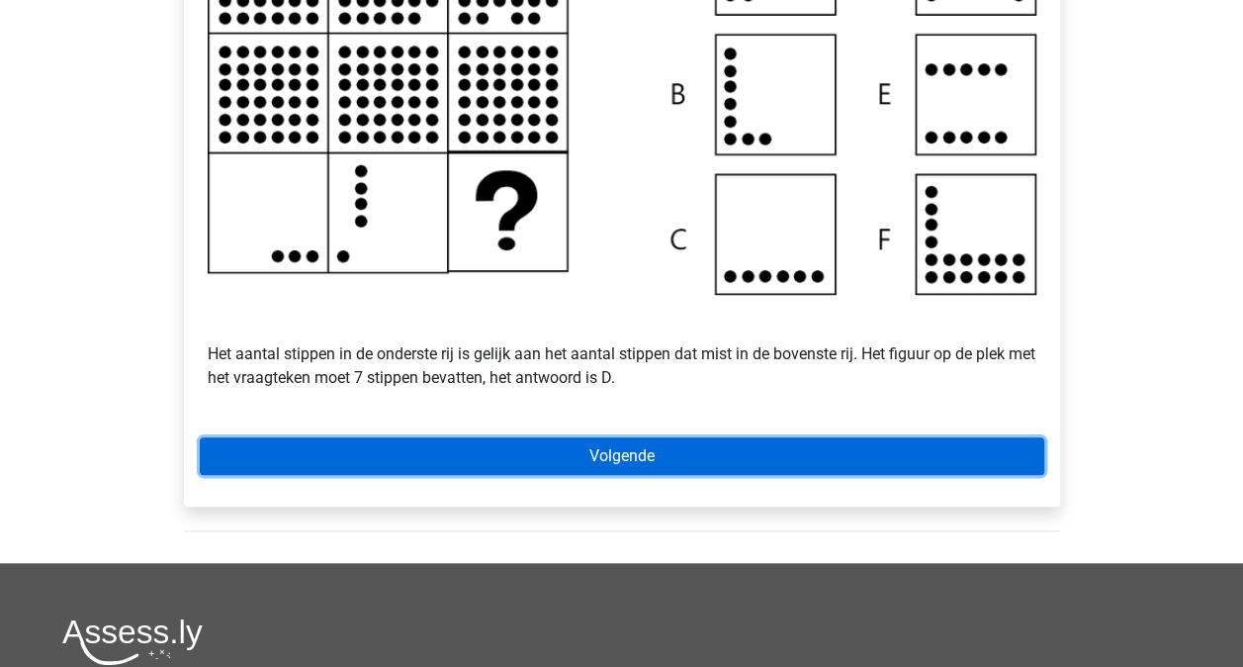
click at [777, 468] on link "Volgende" at bounding box center [622, 456] width 845 height 38
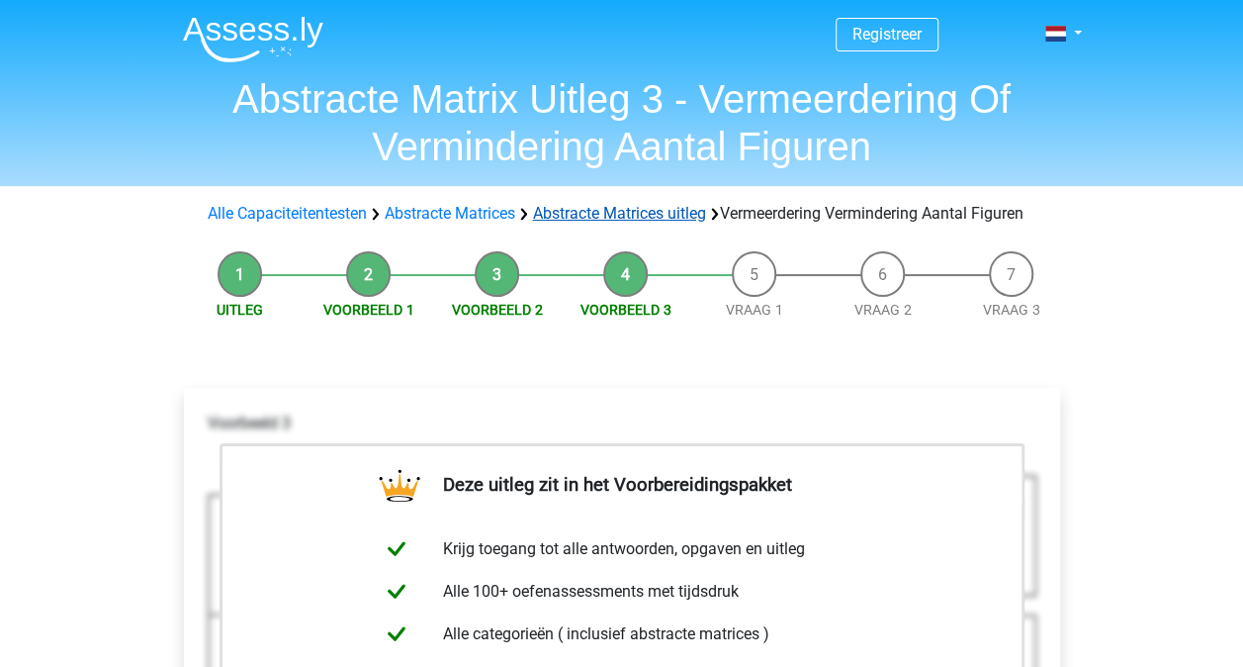
click at [619, 209] on link "Abstracte Matrices uitleg" at bounding box center [619, 213] width 173 height 19
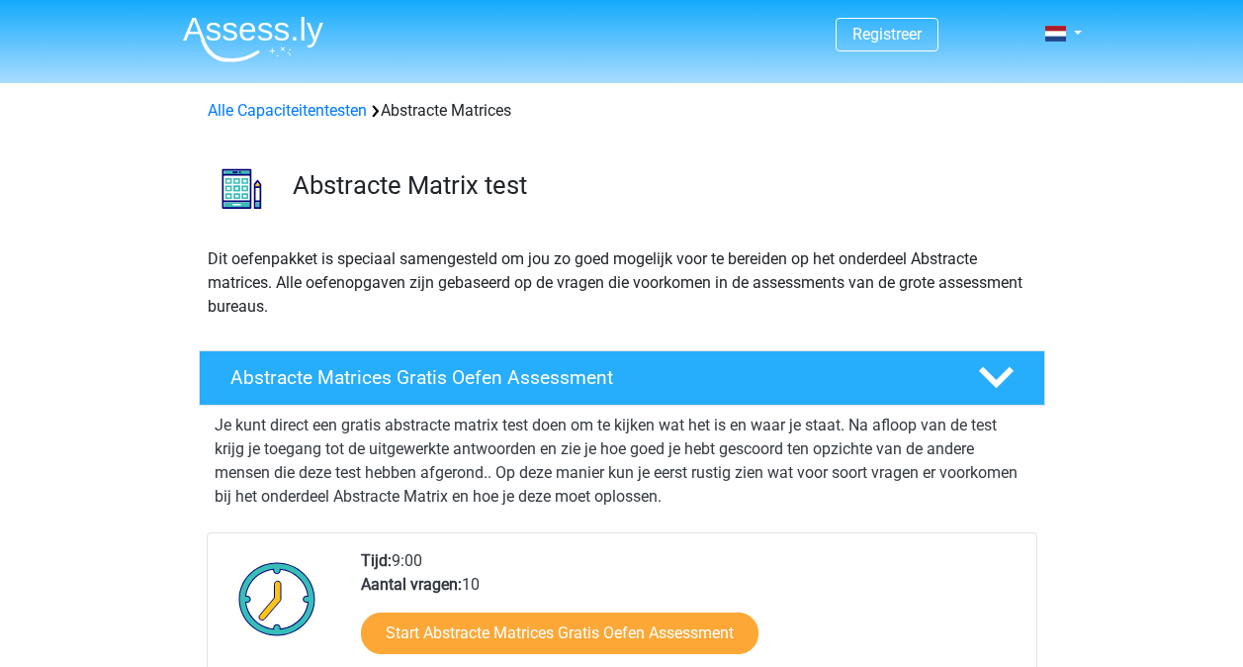
scroll to position [1268, 0]
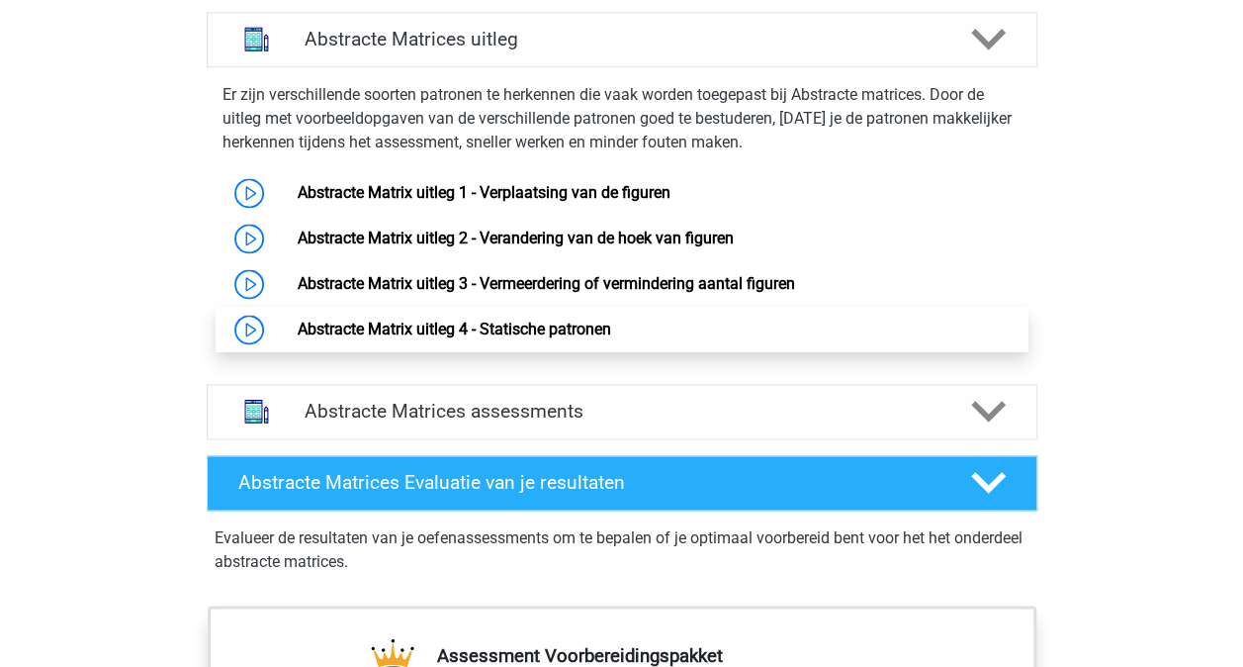
click at [586, 323] on link "Abstracte Matrix uitleg 4 - Statische patronen" at bounding box center [455, 328] width 314 height 19
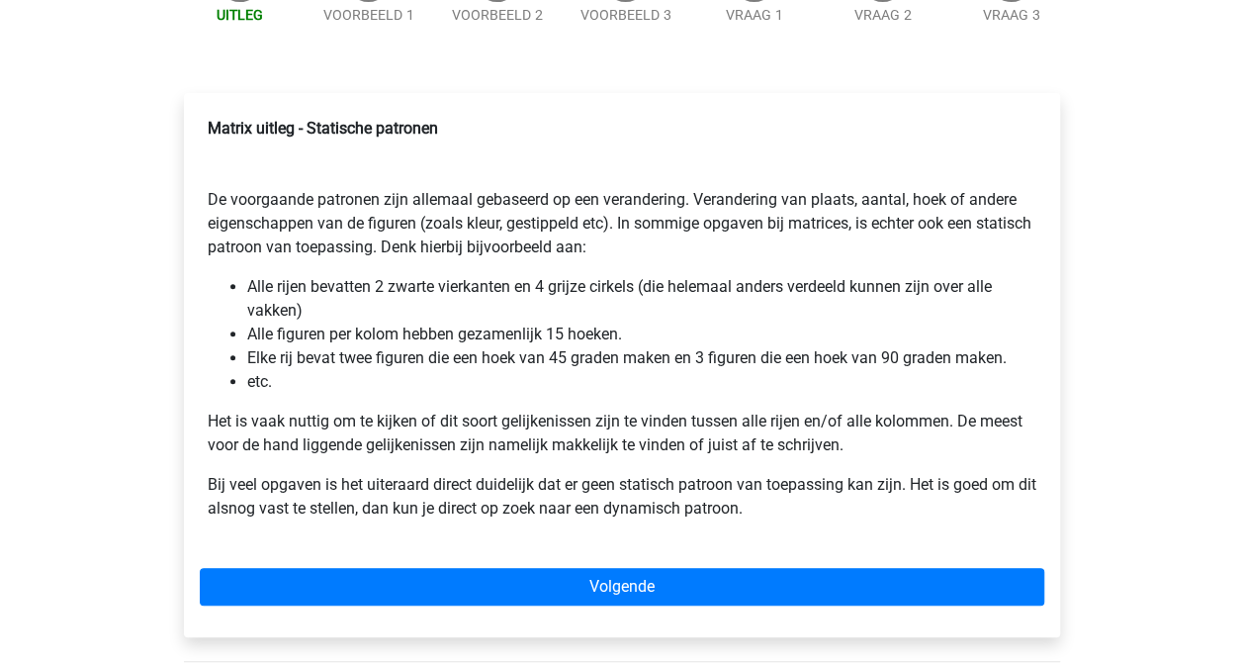
scroll to position [254, 0]
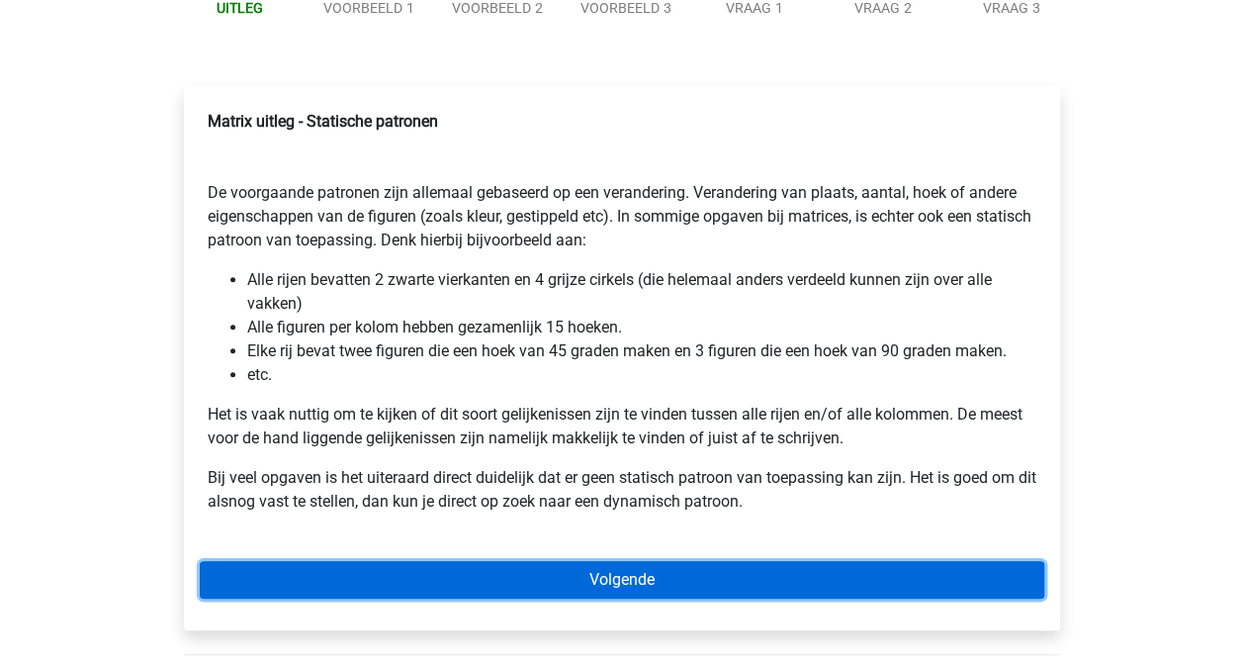
click at [965, 574] on link "Volgende" at bounding box center [622, 580] width 845 height 38
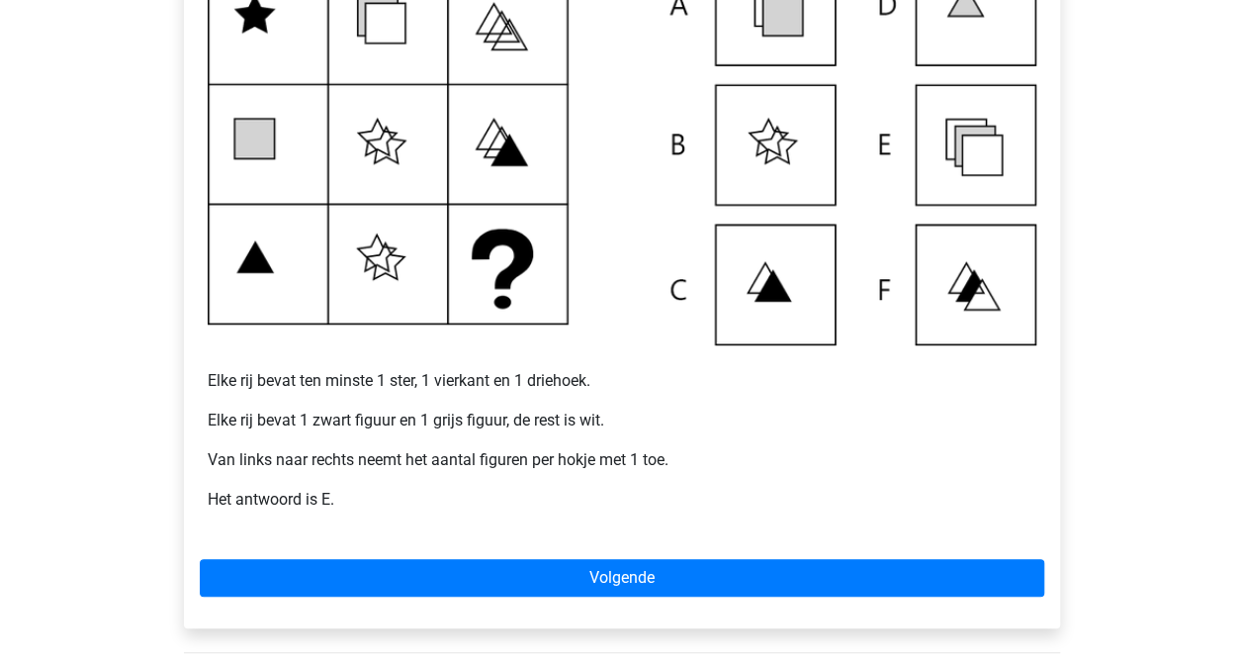
scroll to position [515, 0]
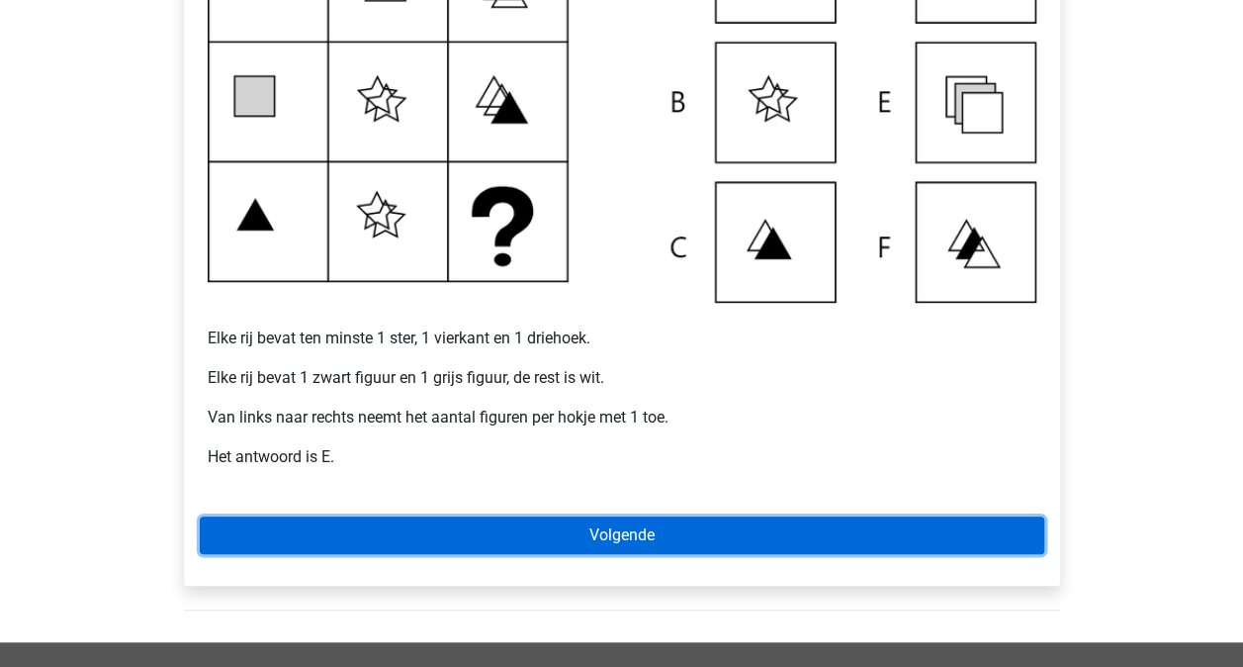
click at [868, 526] on link "Volgende" at bounding box center [622, 535] width 845 height 38
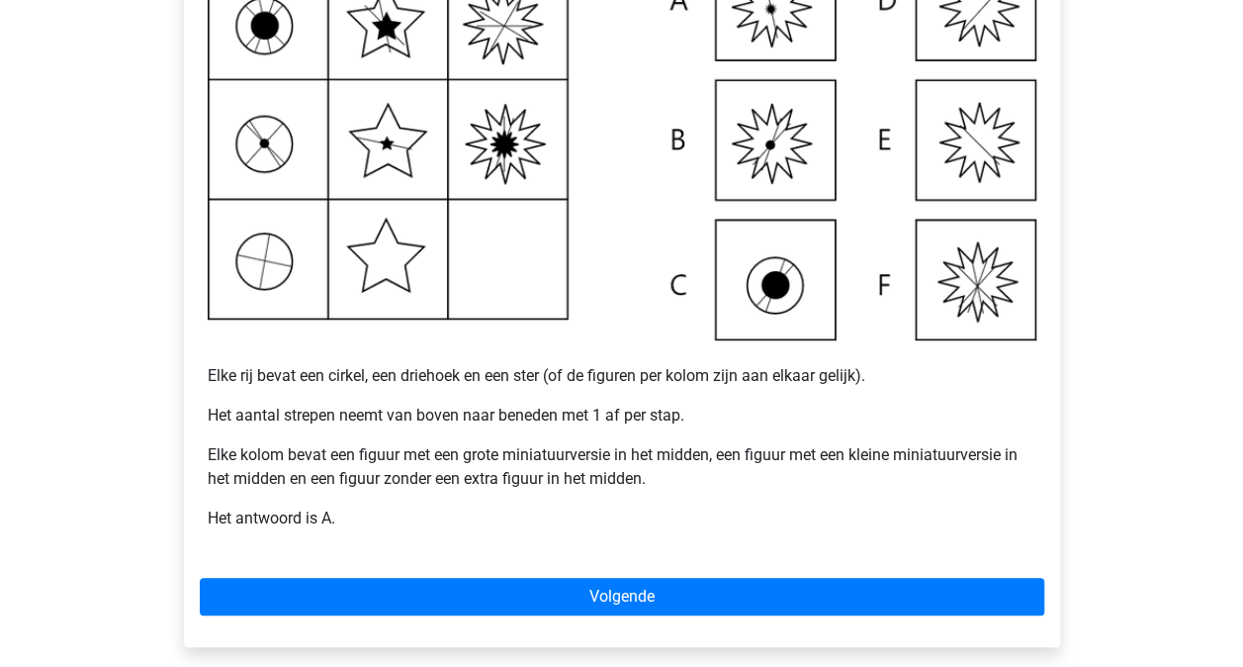
scroll to position [502, 0]
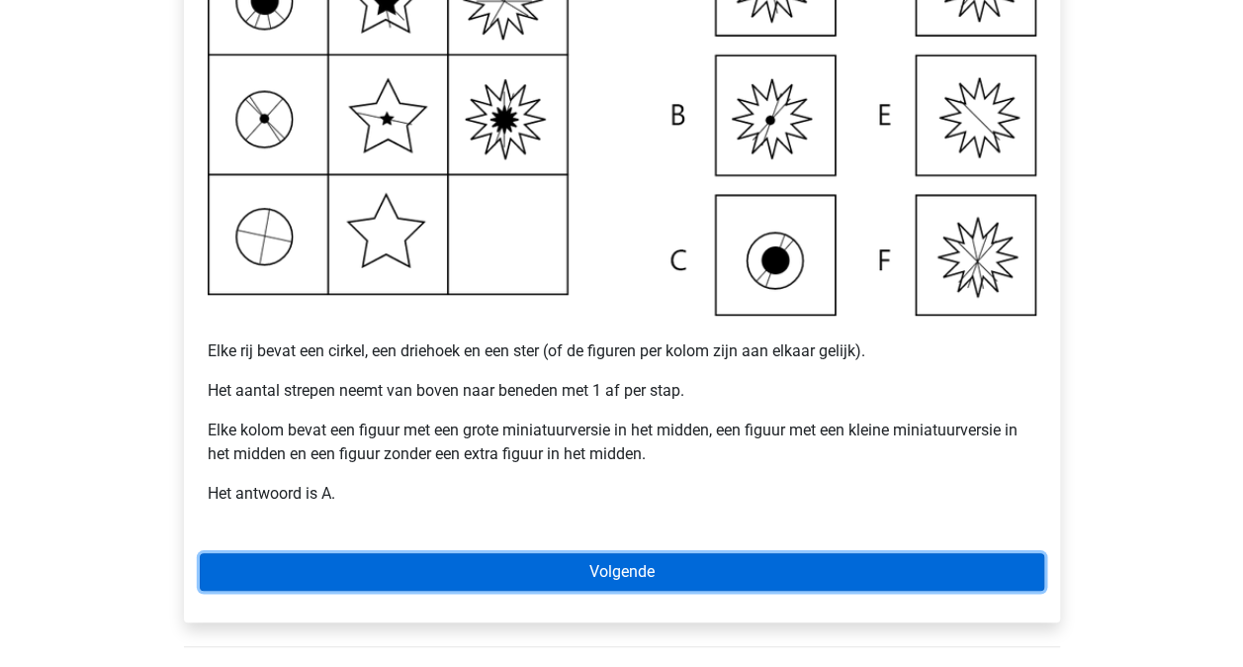
click at [748, 564] on link "Volgende" at bounding box center [622, 572] width 845 height 38
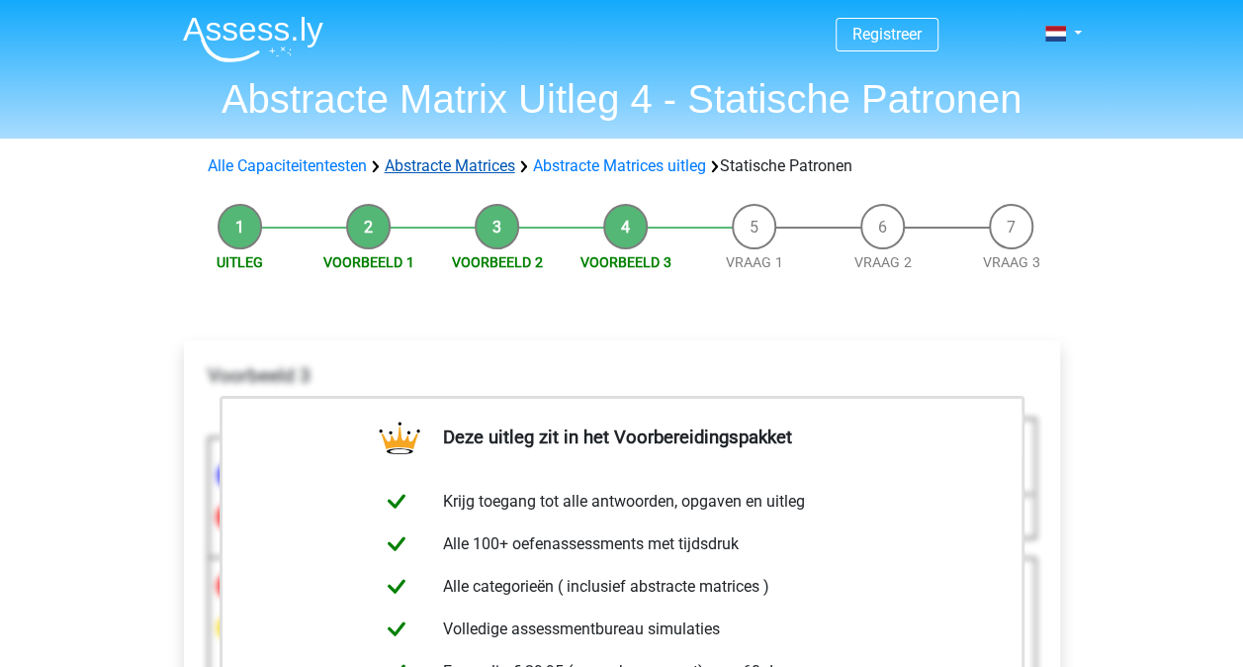
click at [488, 171] on link "Abstracte Matrices" at bounding box center [450, 165] width 131 height 19
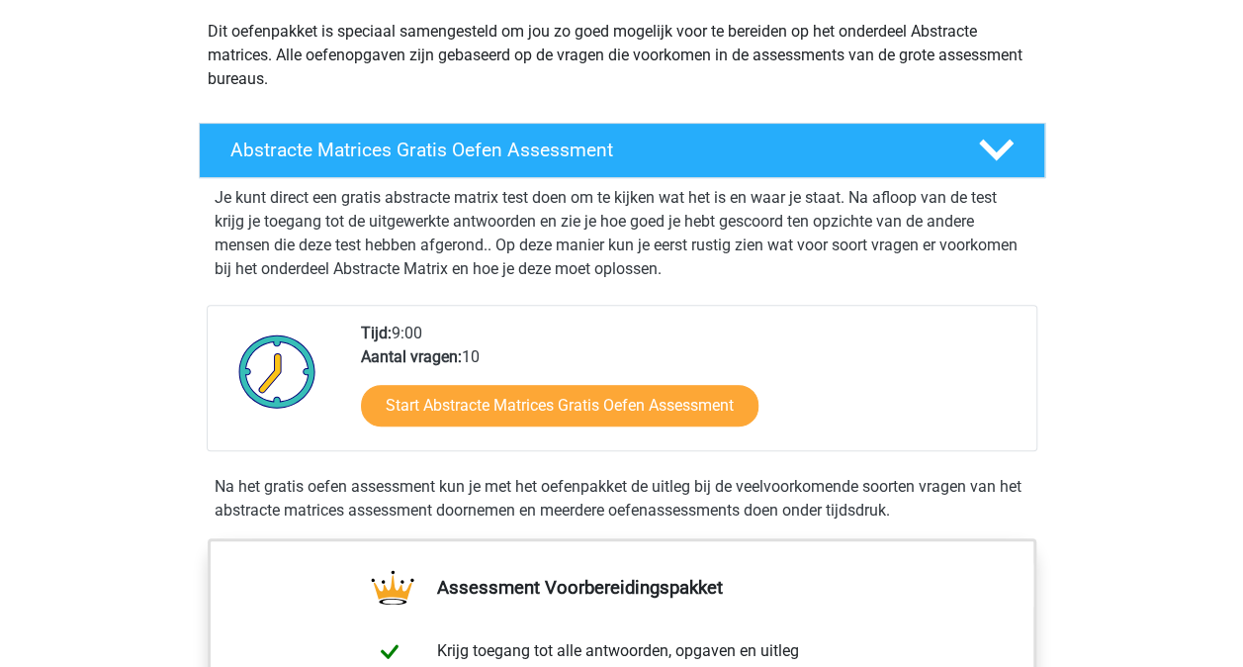
scroll to position [295, 0]
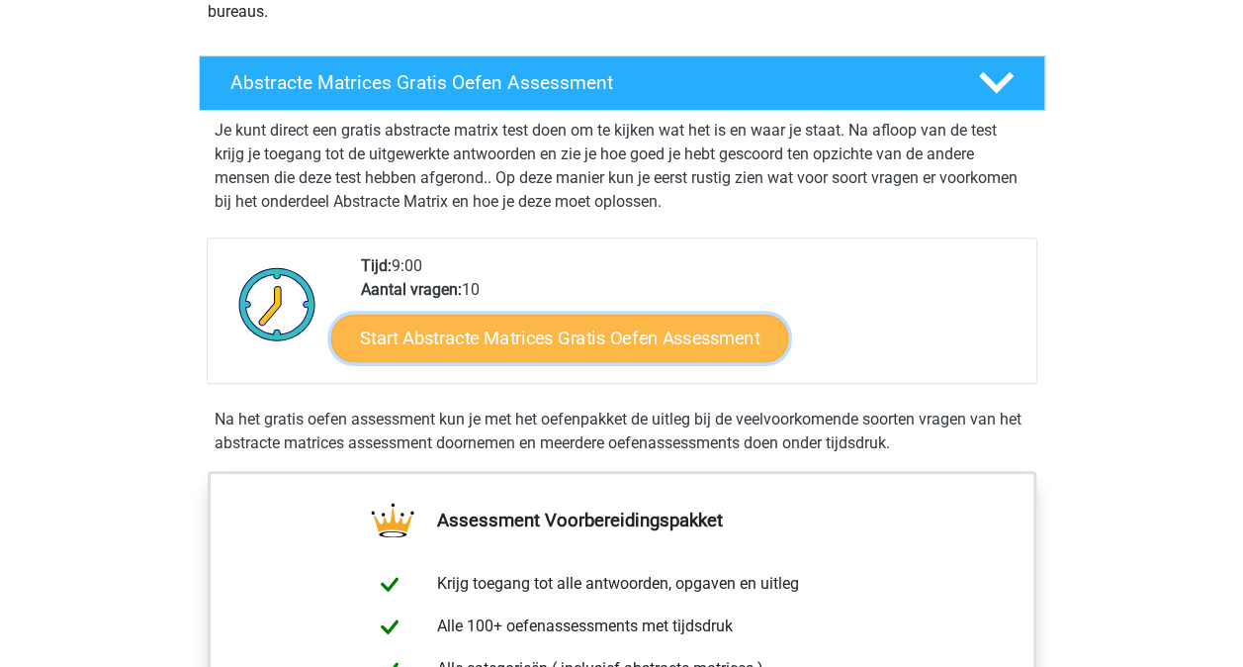
click at [675, 336] on link "Start Abstracte Matrices Gratis Oefen Assessment" at bounding box center [559, 337] width 457 height 47
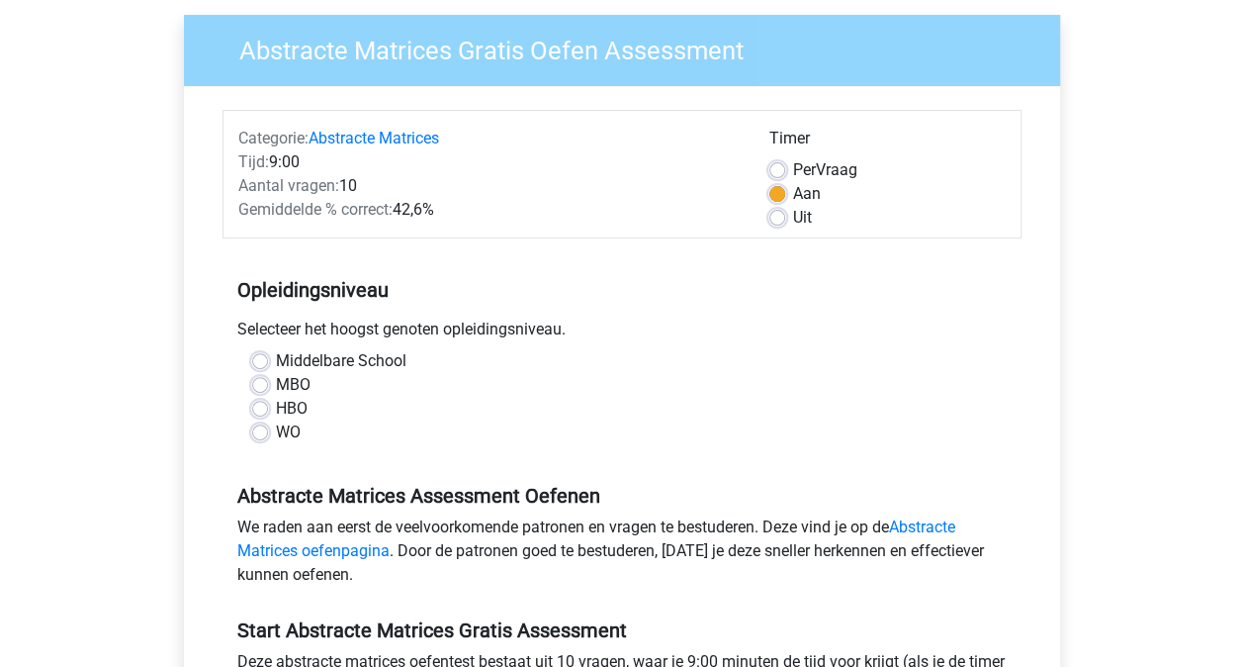
scroll to position [166, 0]
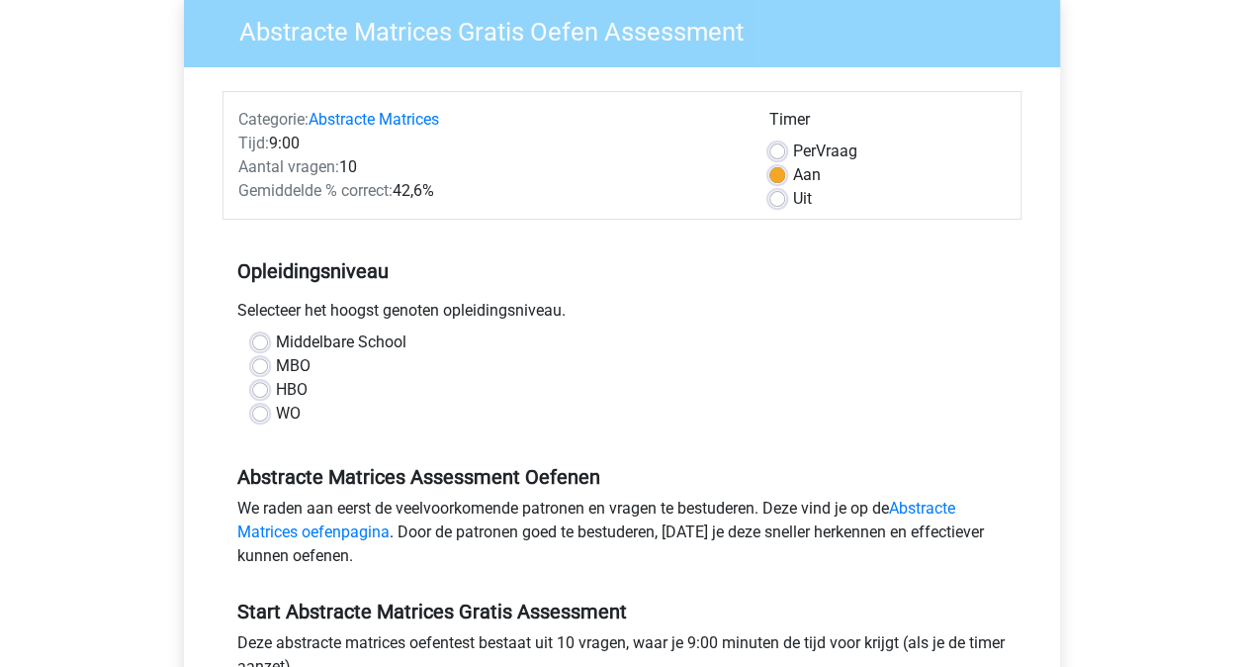
click at [793, 200] on label "Uit" at bounding box center [802, 199] width 19 height 24
click at [781, 200] on input "Uit" at bounding box center [778, 197] width 16 height 20
radio input "true"
click at [272, 415] on div "WO" at bounding box center [622, 414] width 740 height 24
click at [276, 410] on label "WO" at bounding box center [288, 414] width 25 height 24
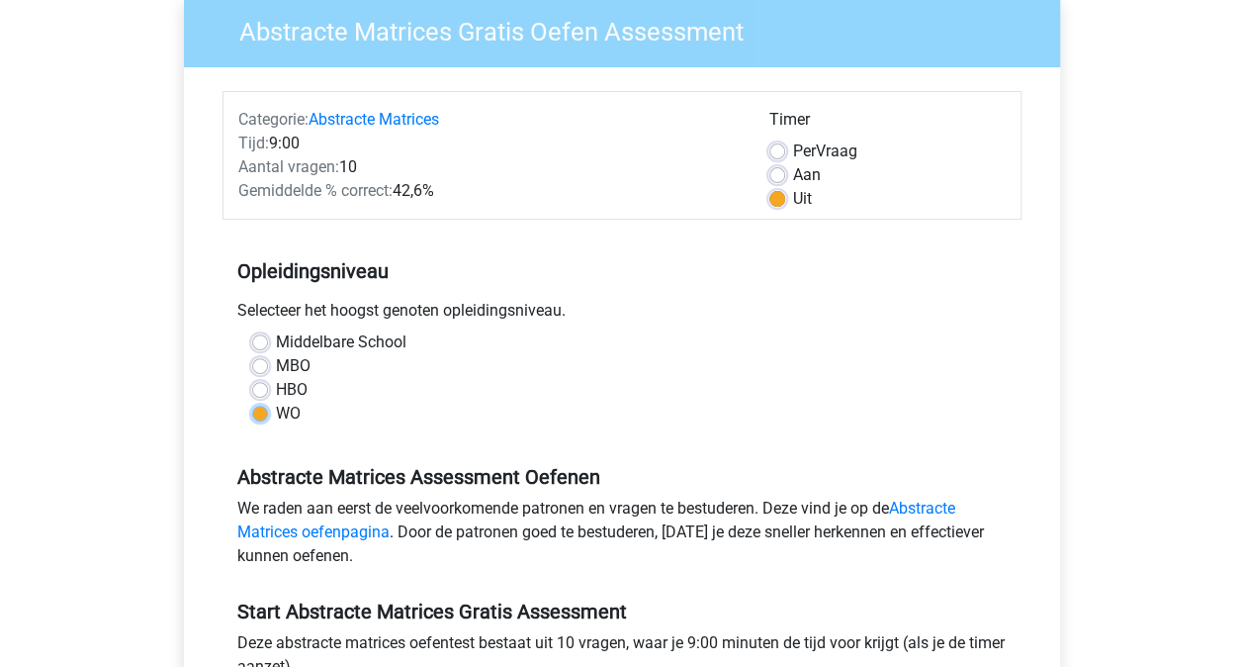
click at [262, 410] on input "WO" at bounding box center [260, 412] width 16 height 20
radio input "true"
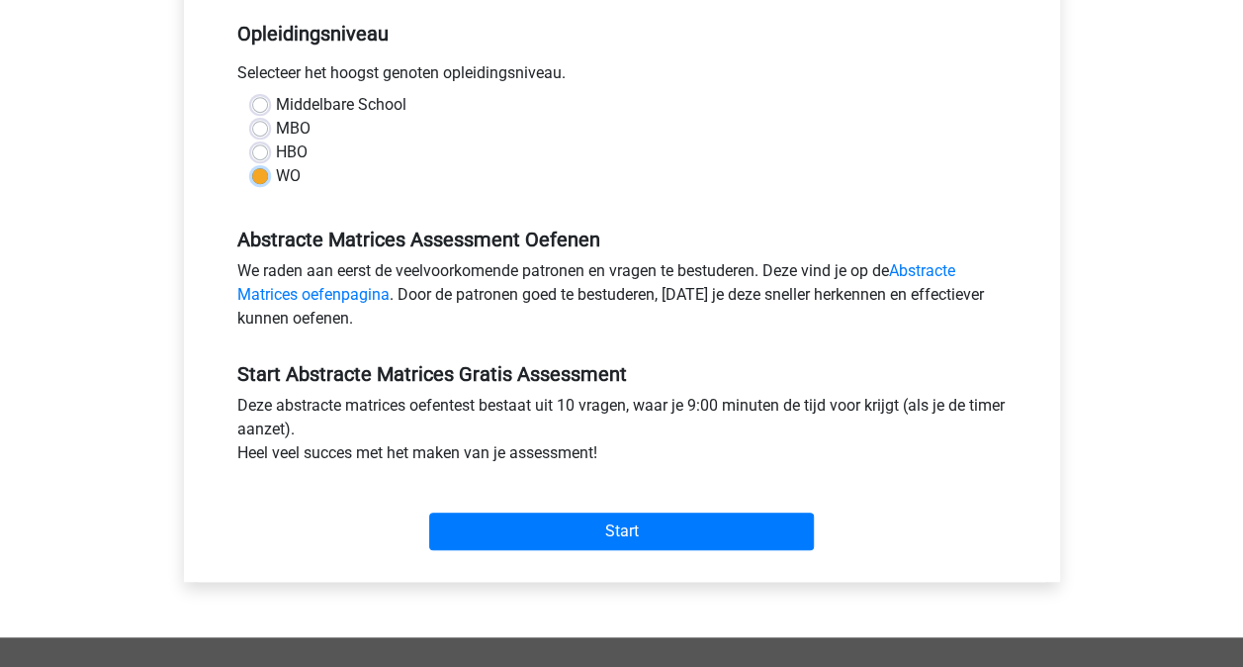
scroll to position [397, 0]
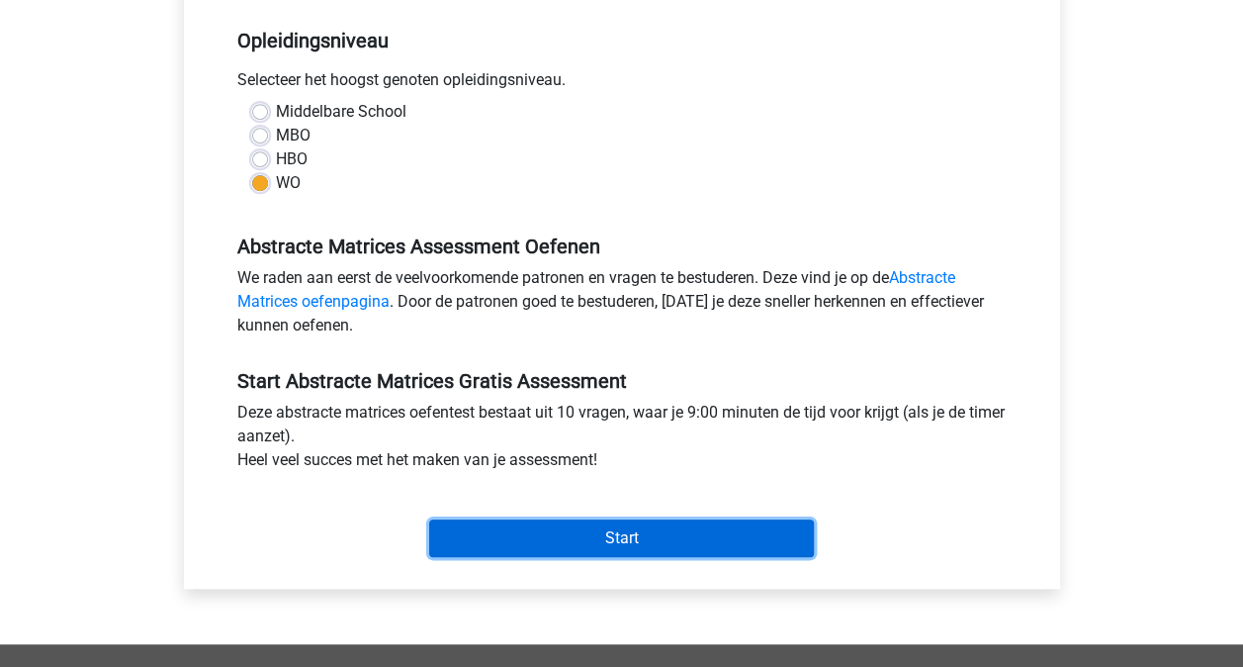
click at [667, 530] on input "Start" at bounding box center [621, 538] width 385 height 38
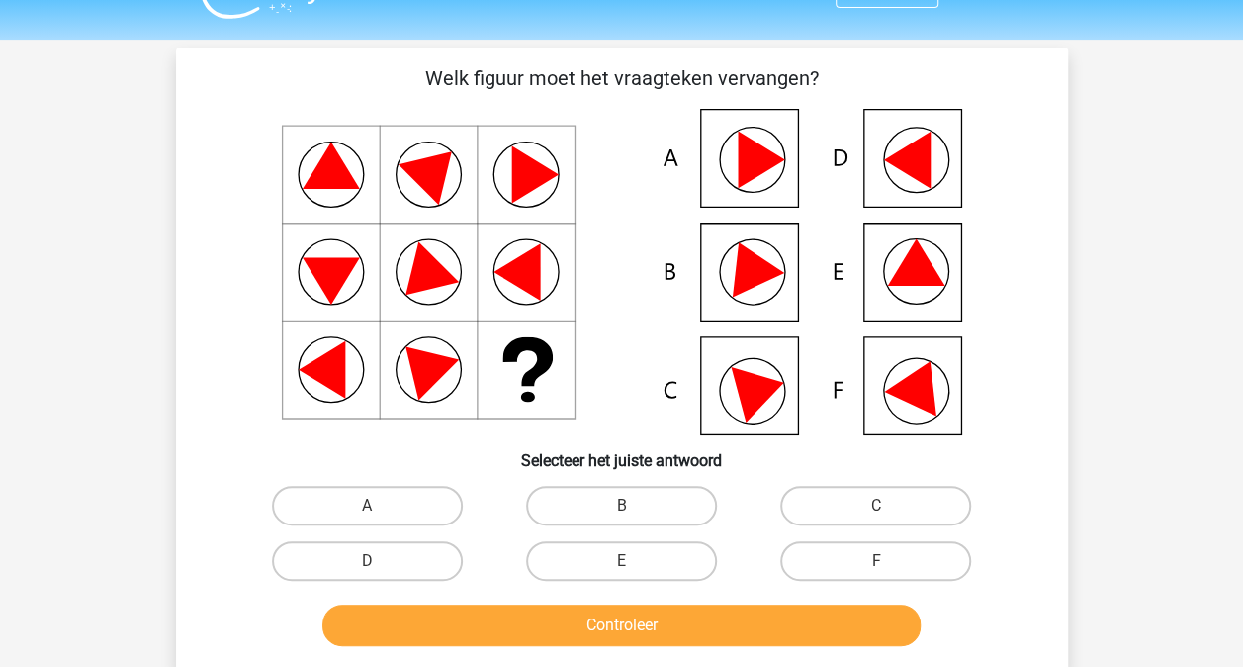
scroll to position [45, 0]
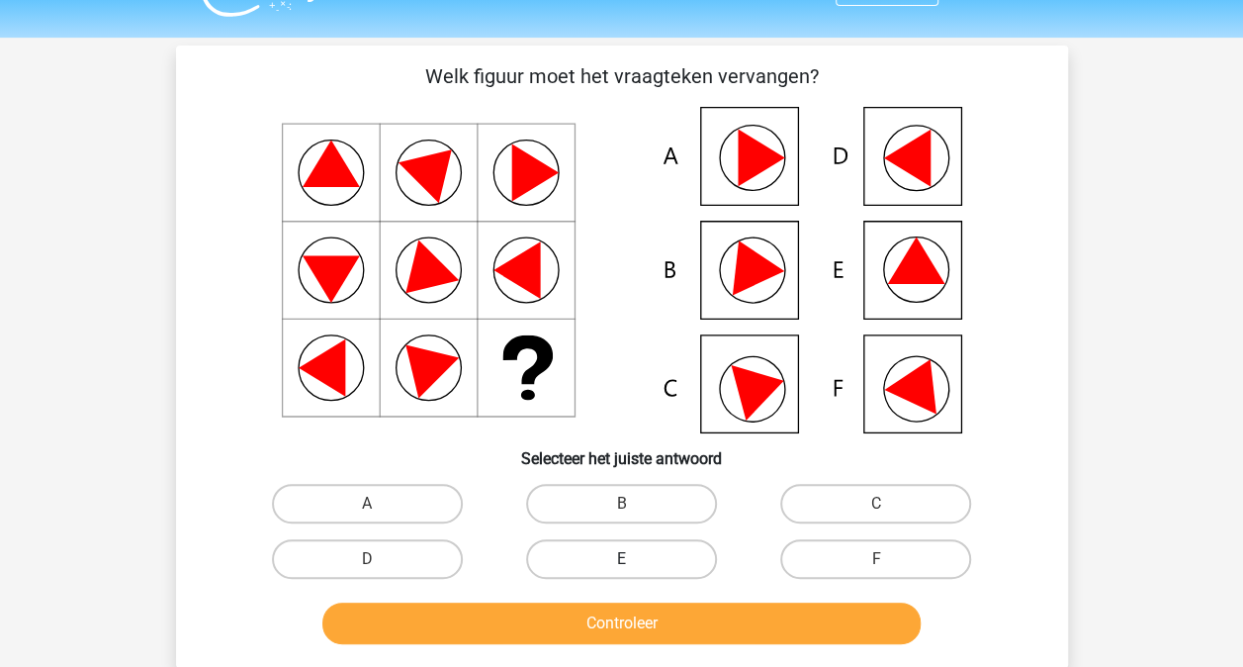
click at [649, 571] on label "E" at bounding box center [621, 559] width 191 height 40
click at [634, 571] on input "E" at bounding box center [627, 565] width 13 height 13
radio input "true"
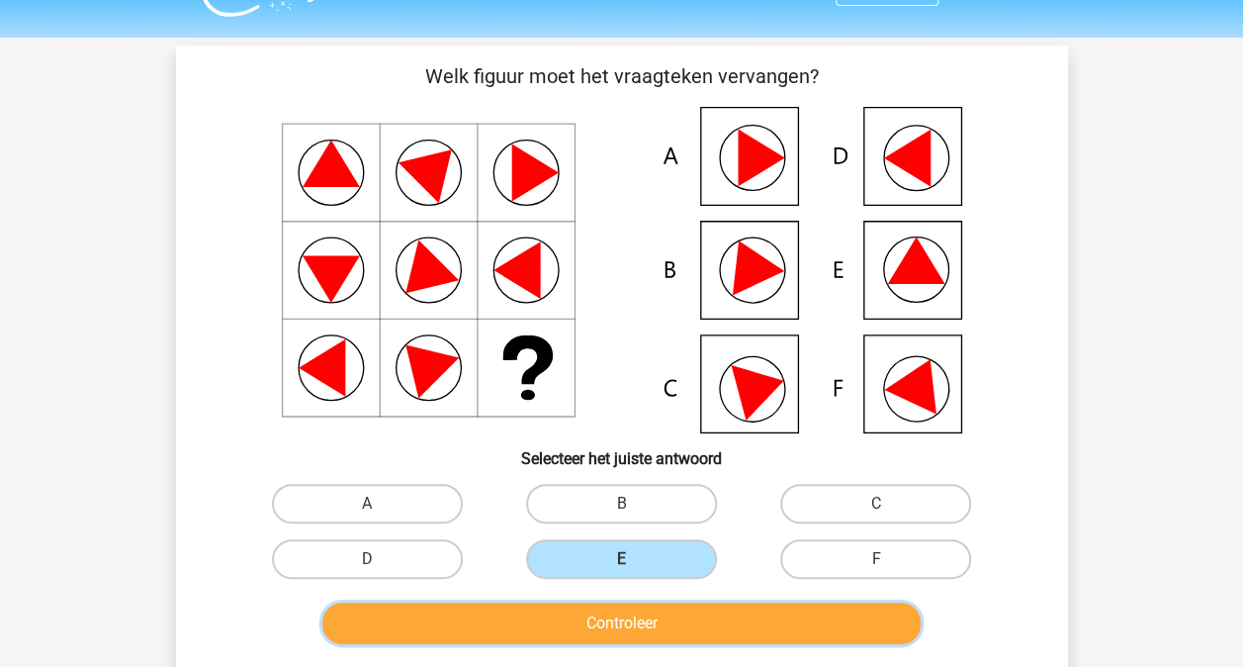
click at [648, 637] on button "Controleer" at bounding box center [621, 623] width 598 height 42
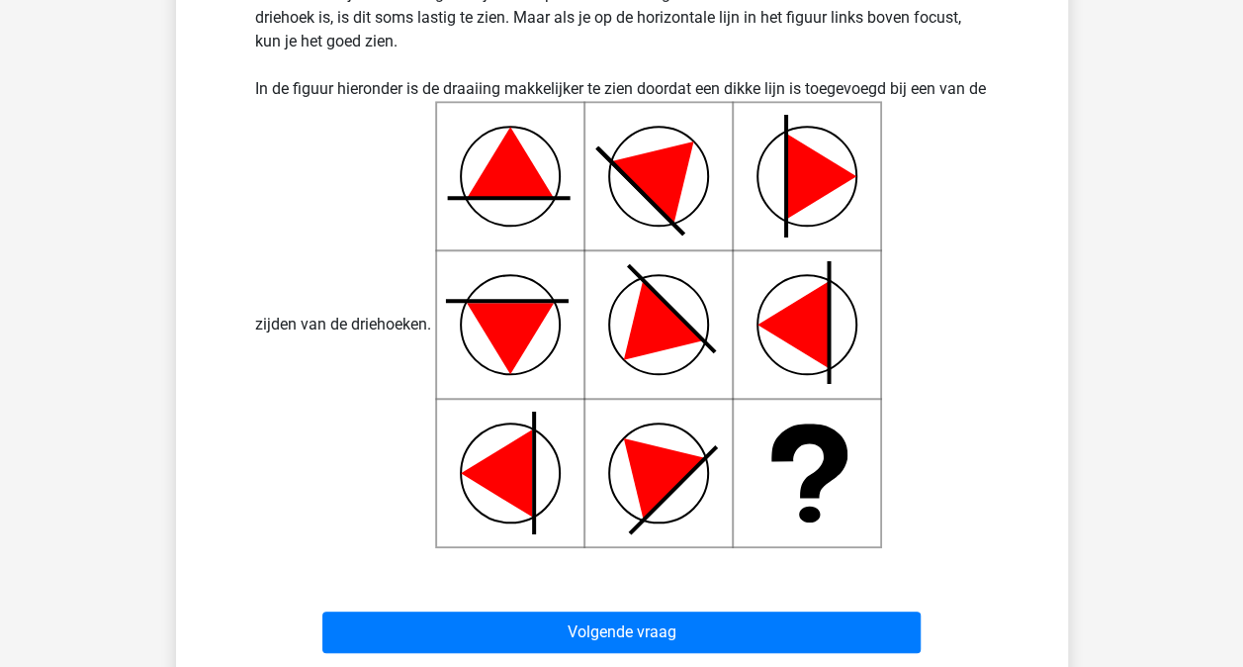
scroll to position [847, 0]
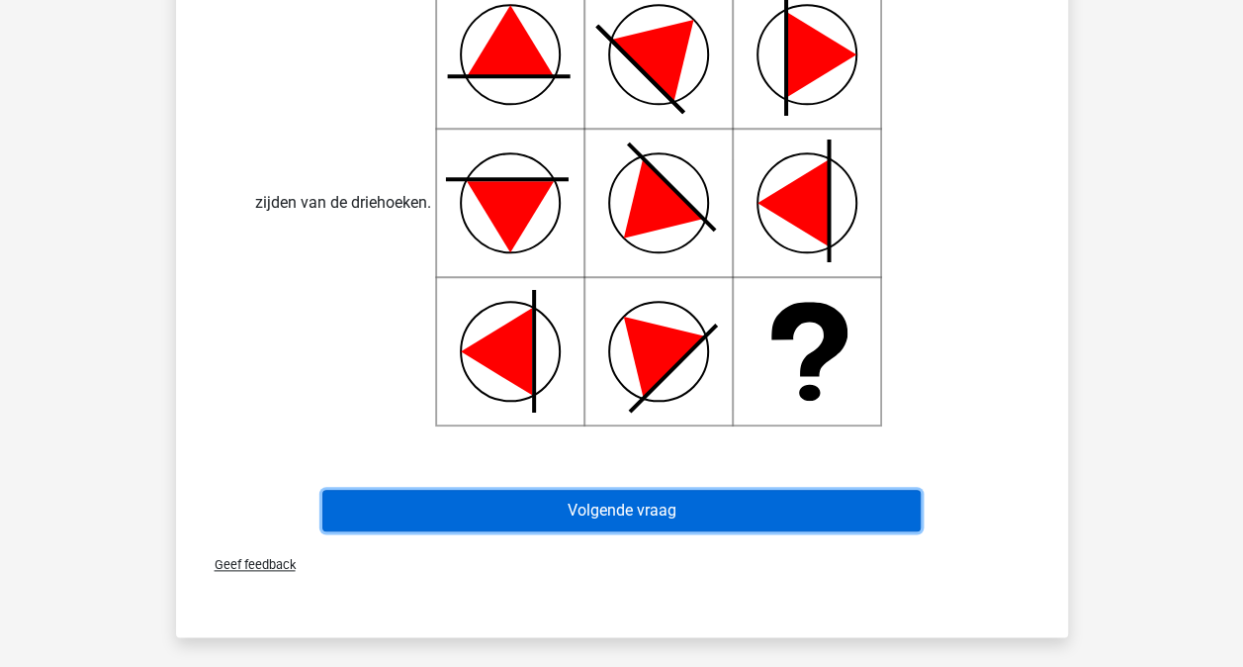
click at [856, 518] on button "Volgende vraag" at bounding box center [621, 511] width 598 height 42
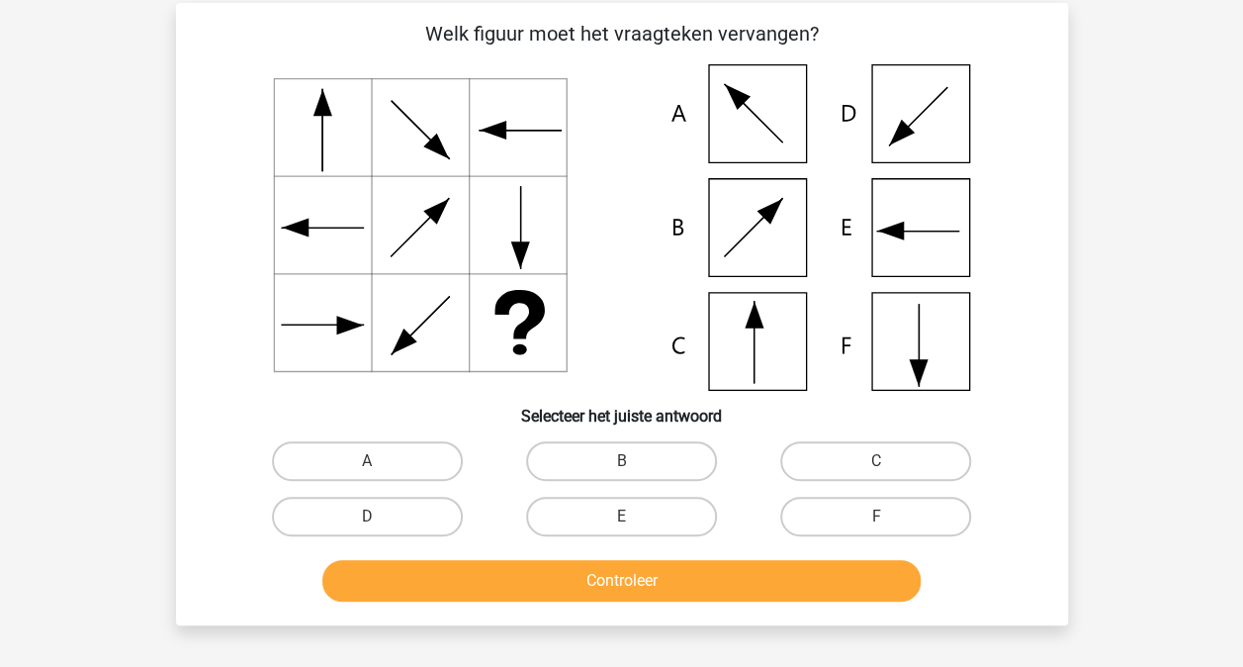
scroll to position [89, 0]
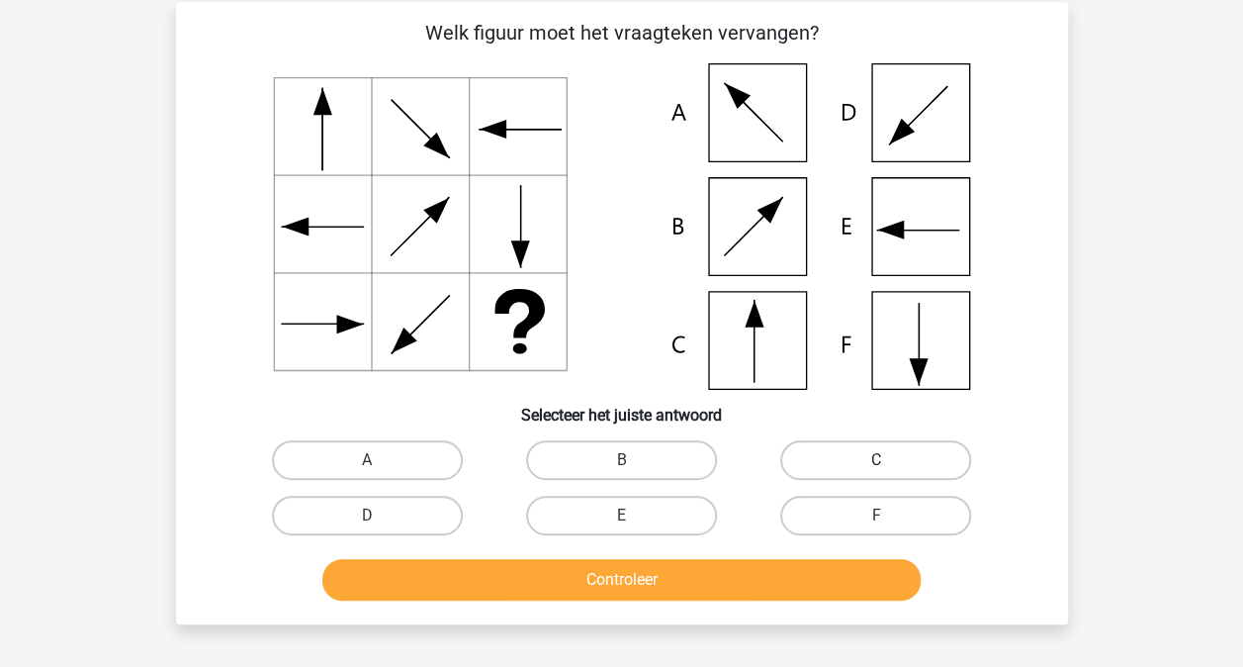
click at [863, 448] on label "C" at bounding box center [875, 460] width 191 height 40
click at [876, 460] on input "C" at bounding box center [882, 466] width 13 height 13
radio input "true"
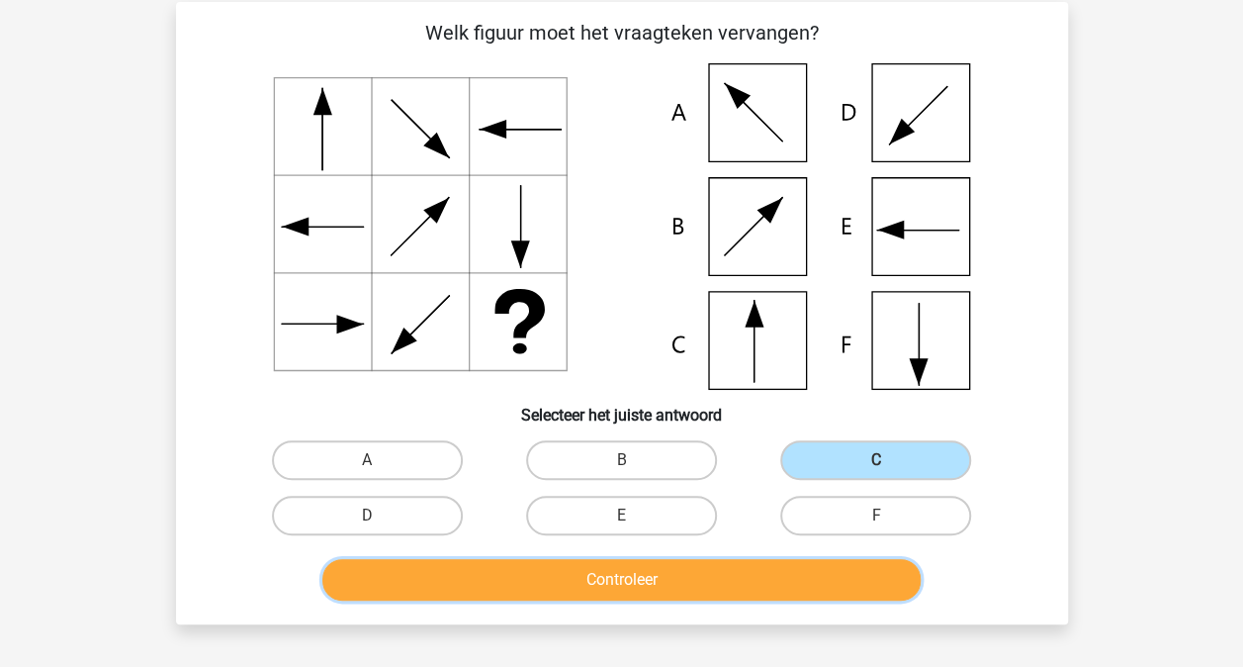
click at [716, 584] on button "Controleer" at bounding box center [621, 580] width 598 height 42
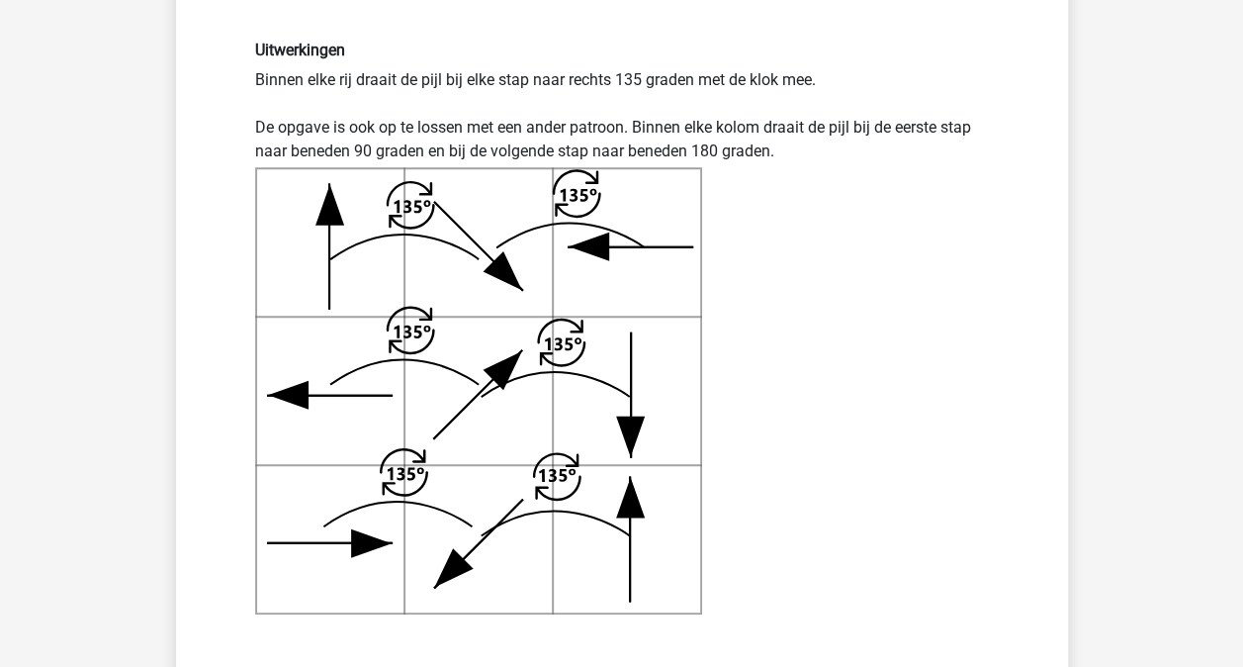
scroll to position [643, 0]
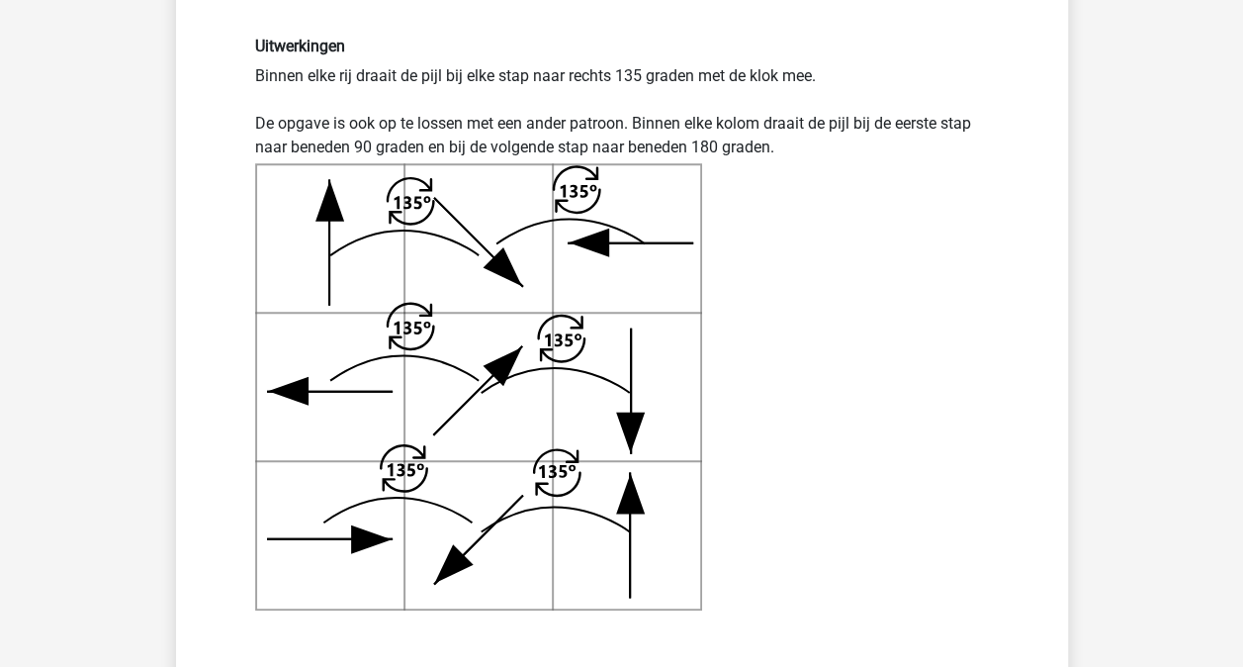
drag, startPoint x: 1236, startPoint y: 301, endPoint x: 1254, endPoint y: 294, distance: 19.1
click at [1242, 294] on html "Registreer Nederlands English" at bounding box center [621, 374] width 1243 height 2034
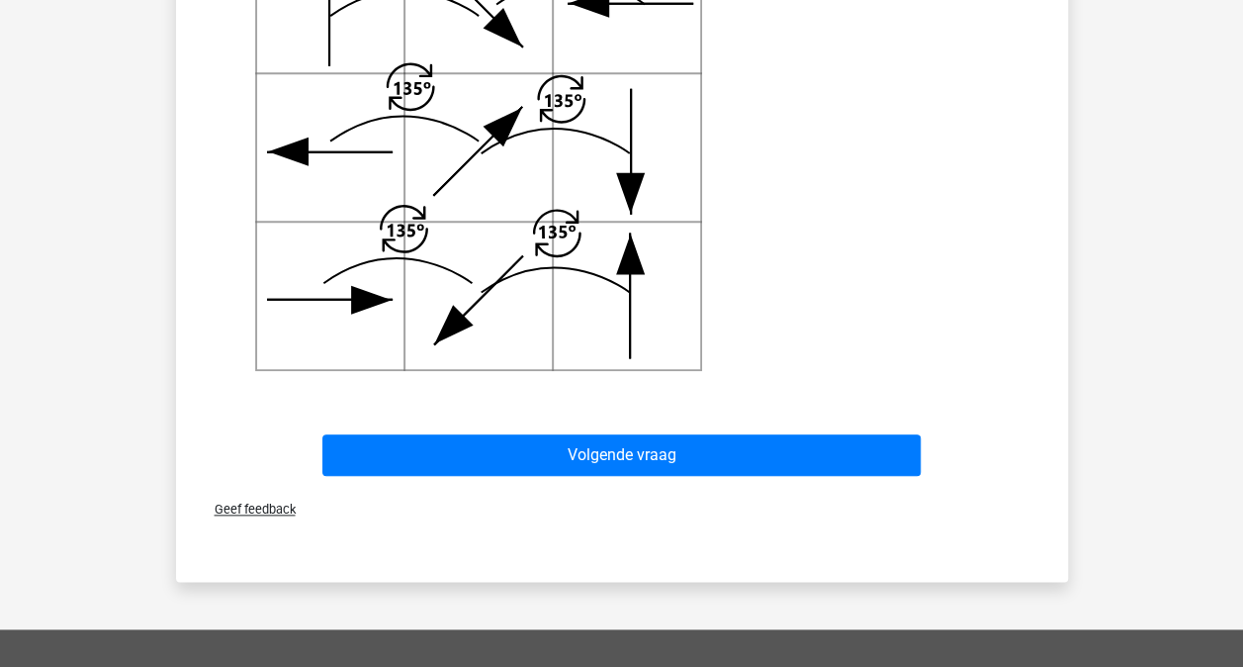
scroll to position [878, 0]
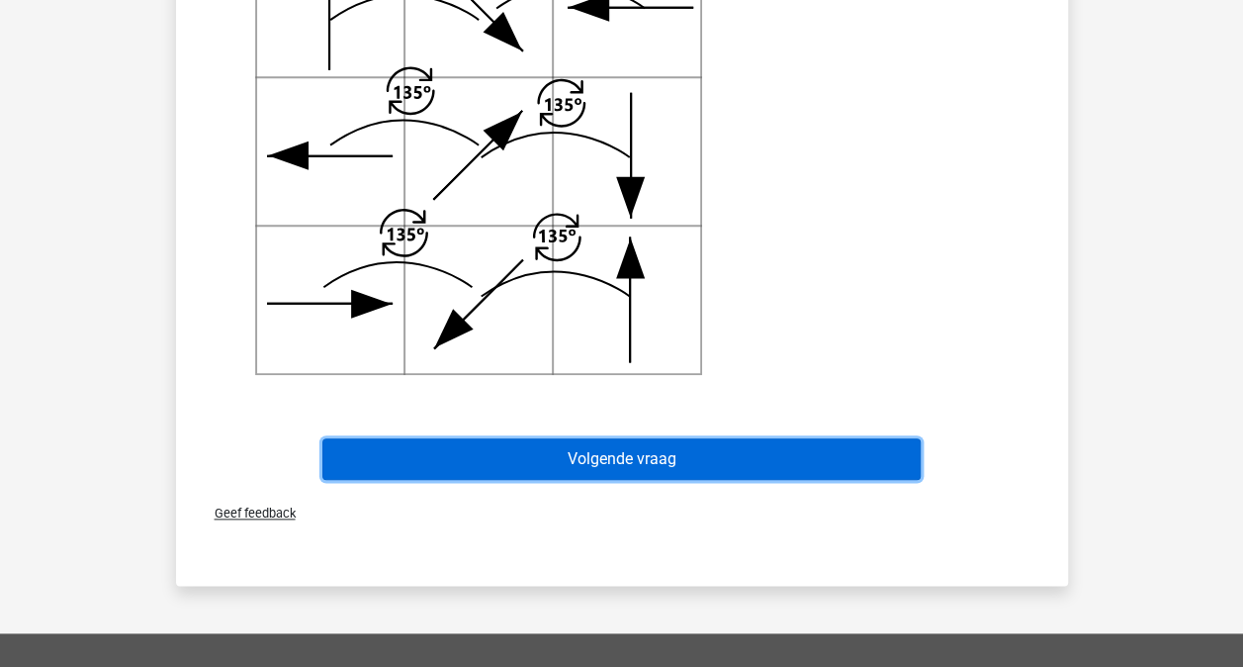
click at [879, 455] on button "Volgende vraag" at bounding box center [621, 459] width 598 height 42
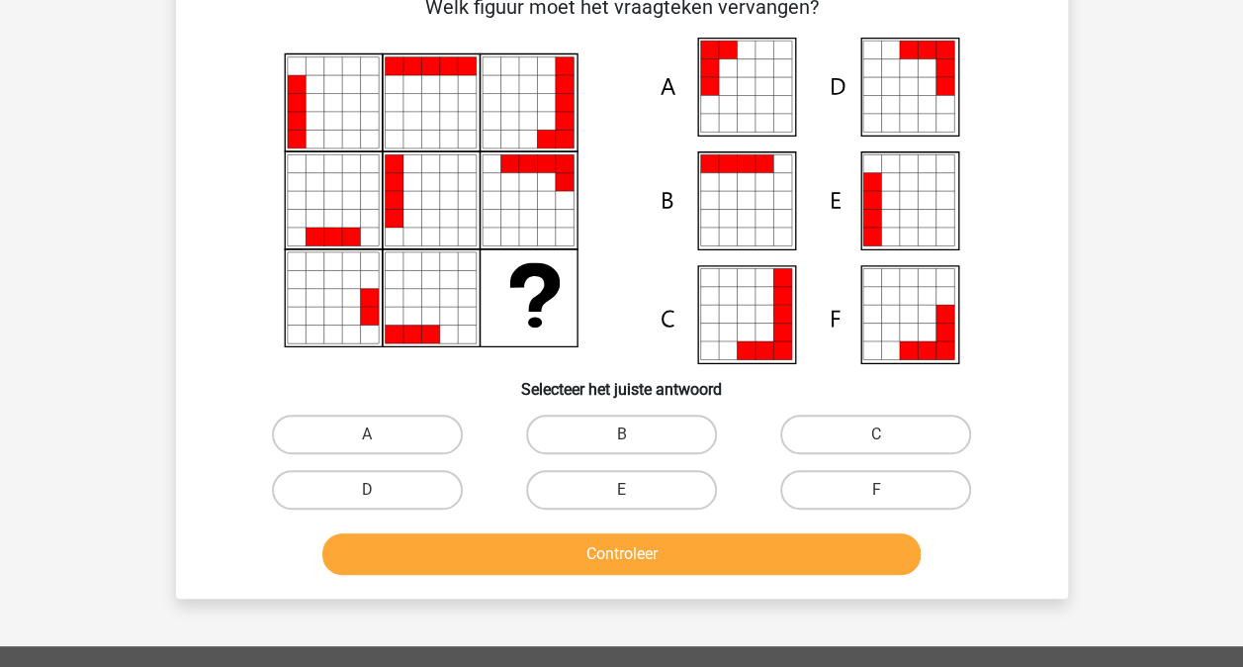
scroll to position [91, 0]
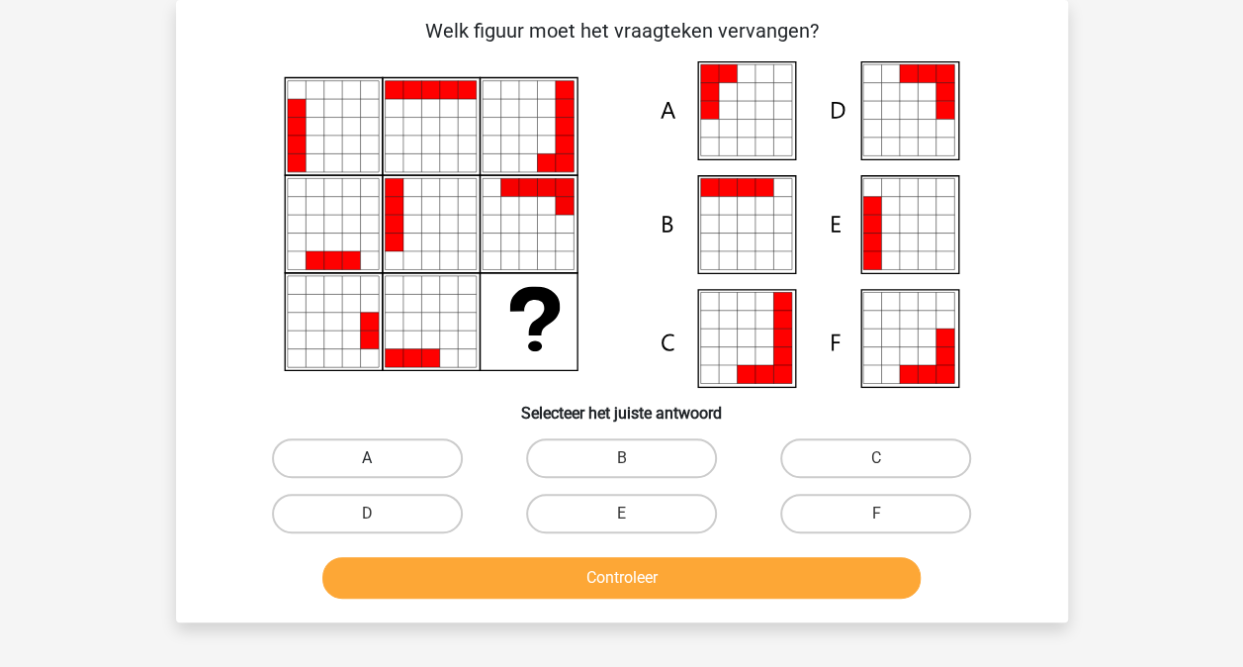
click at [366, 473] on label "A" at bounding box center [367, 458] width 191 height 40
click at [367, 471] on input "A" at bounding box center [373, 464] width 13 height 13
radio input "true"
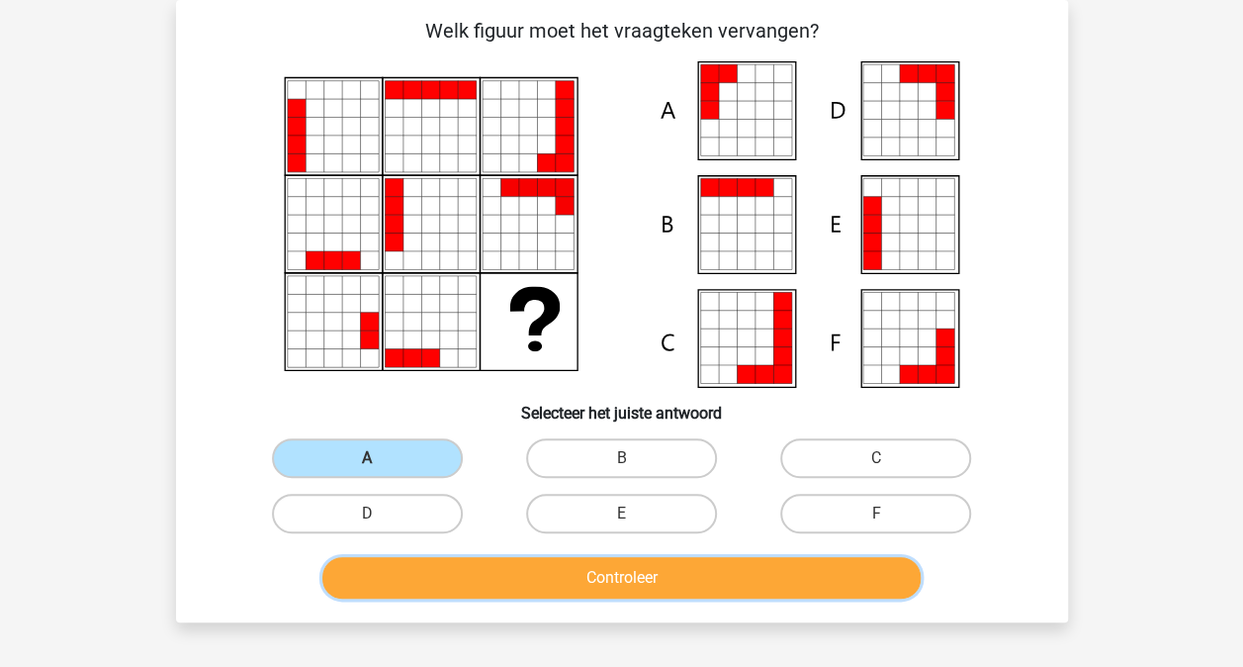
click at [670, 580] on button "Controleer" at bounding box center [621, 578] width 598 height 42
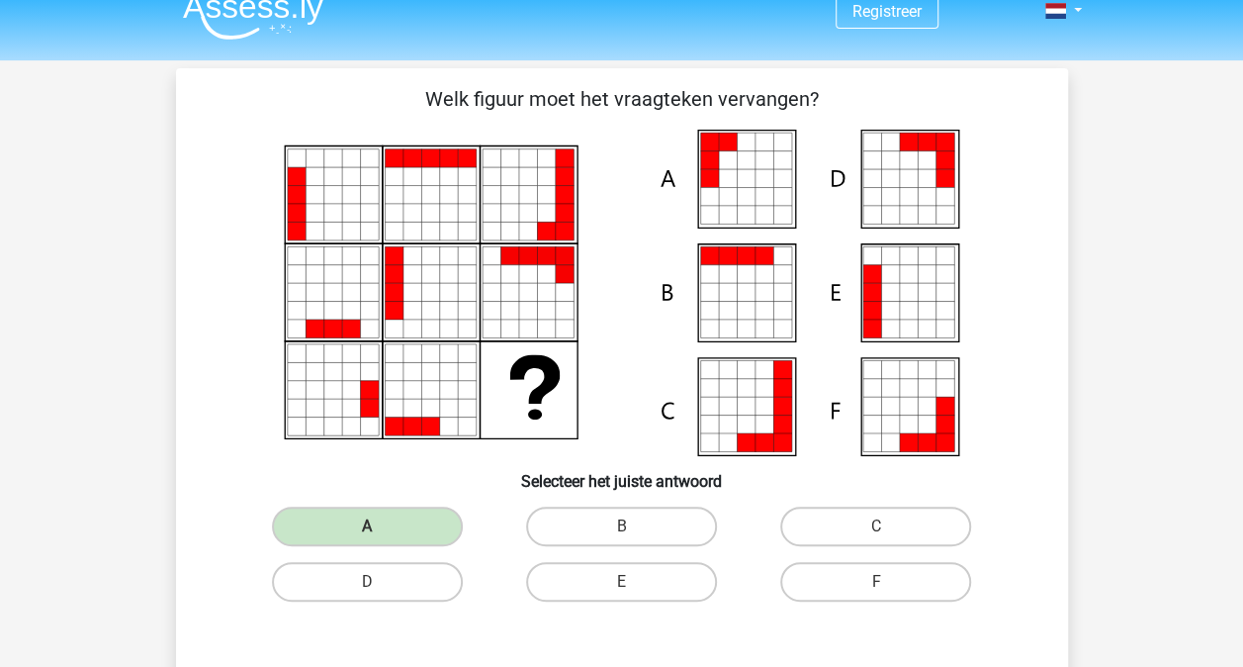
scroll to position [0, 0]
